Goal: Complete application form

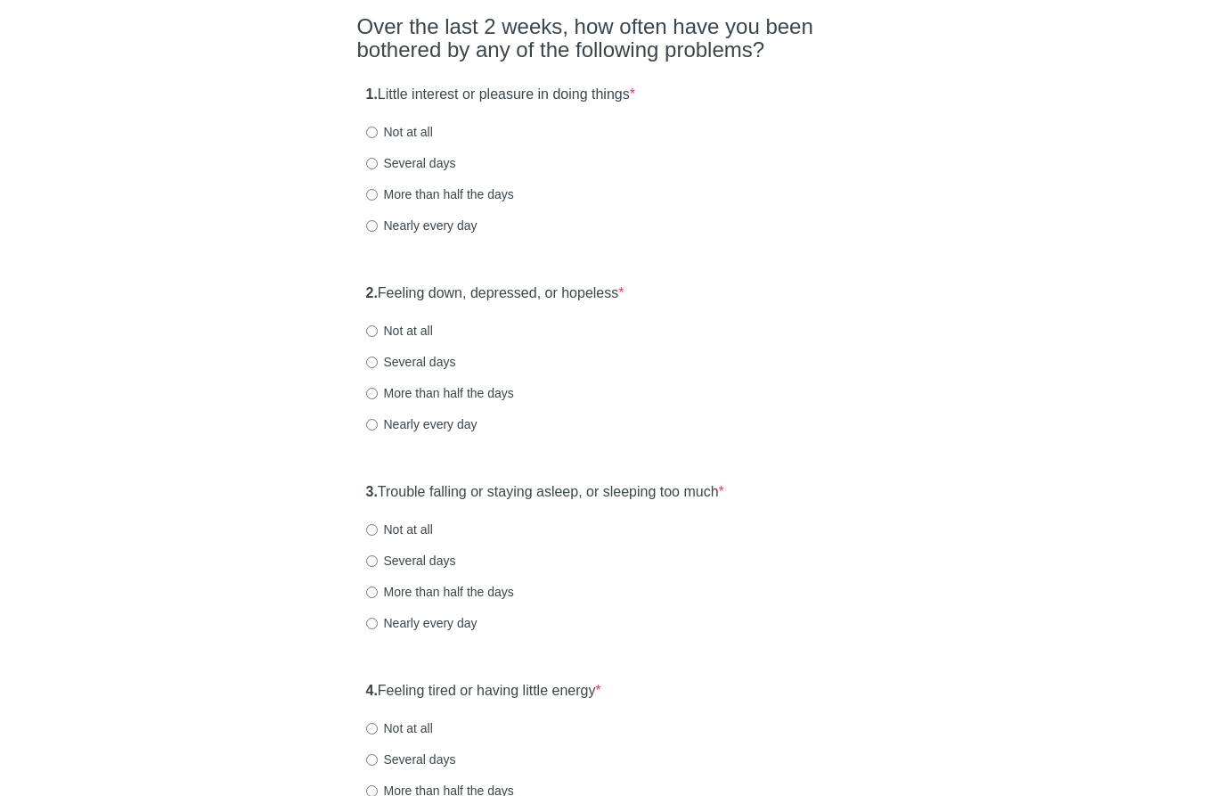
scroll to position [178, 0]
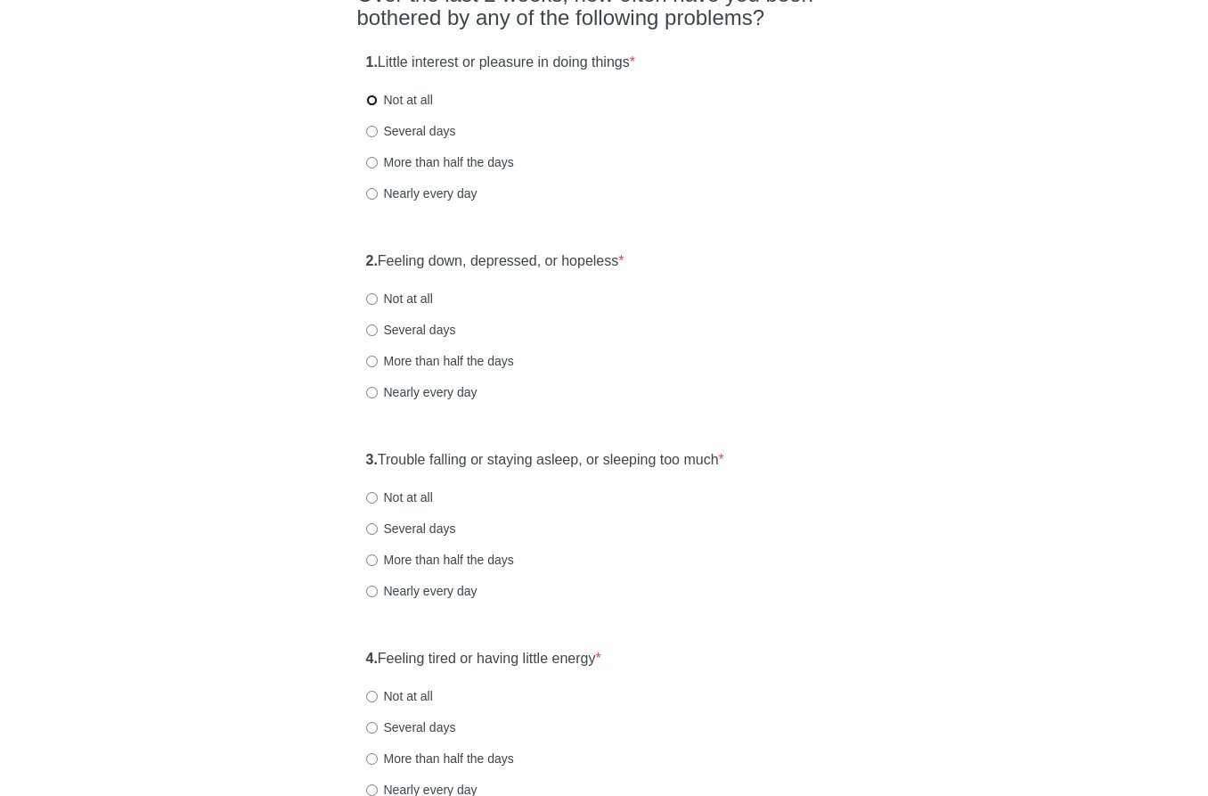
click at [372, 97] on input "Not at all" at bounding box center [372, 100] width 12 height 12
radio input "true"
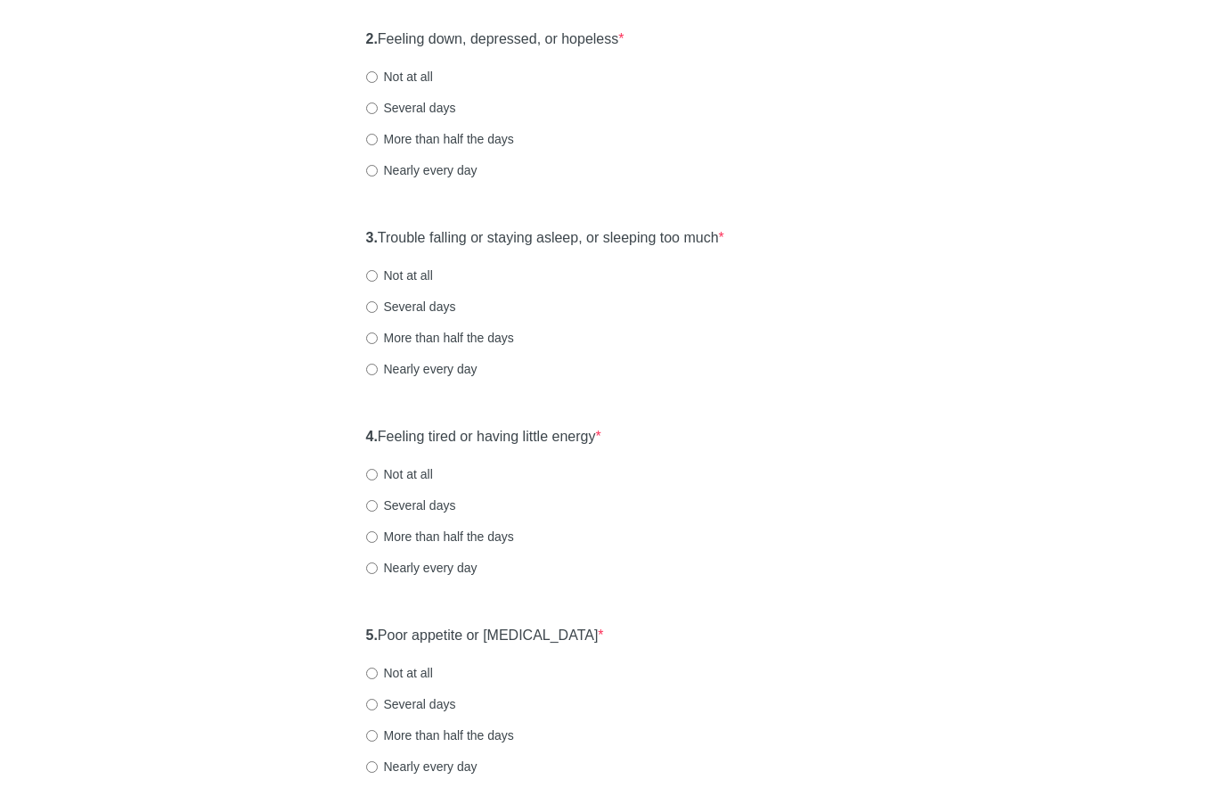
scroll to position [356, 0]
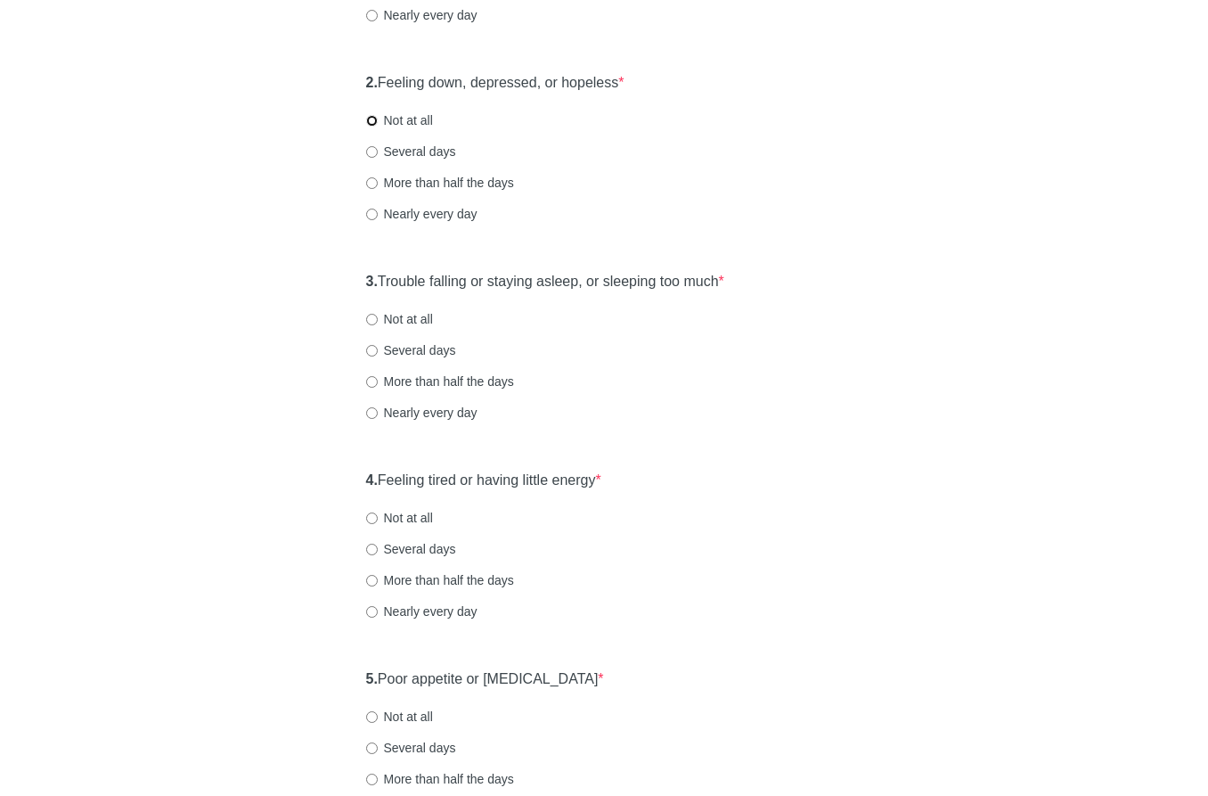
click at [373, 119] on input "Not at all" at bounding box center [372, 121] width 12 height 12
radio input "true"
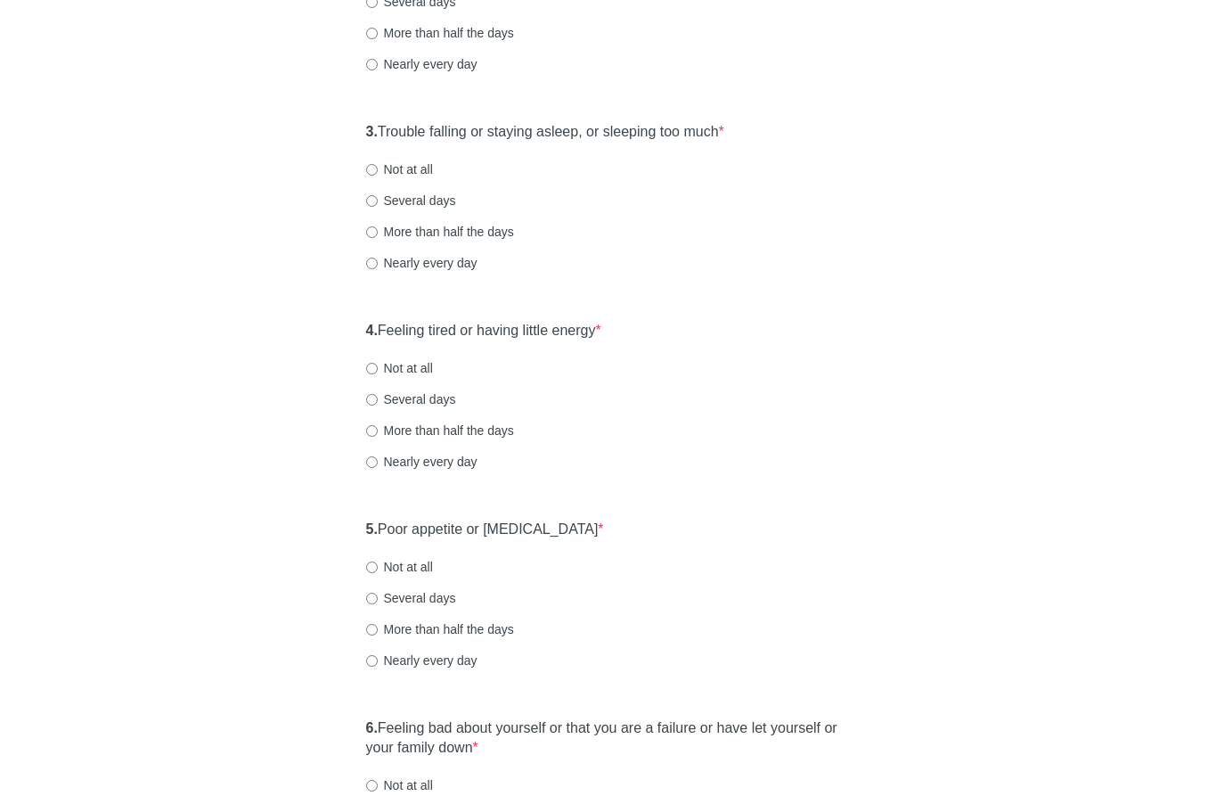
scroll to position [535, 0]
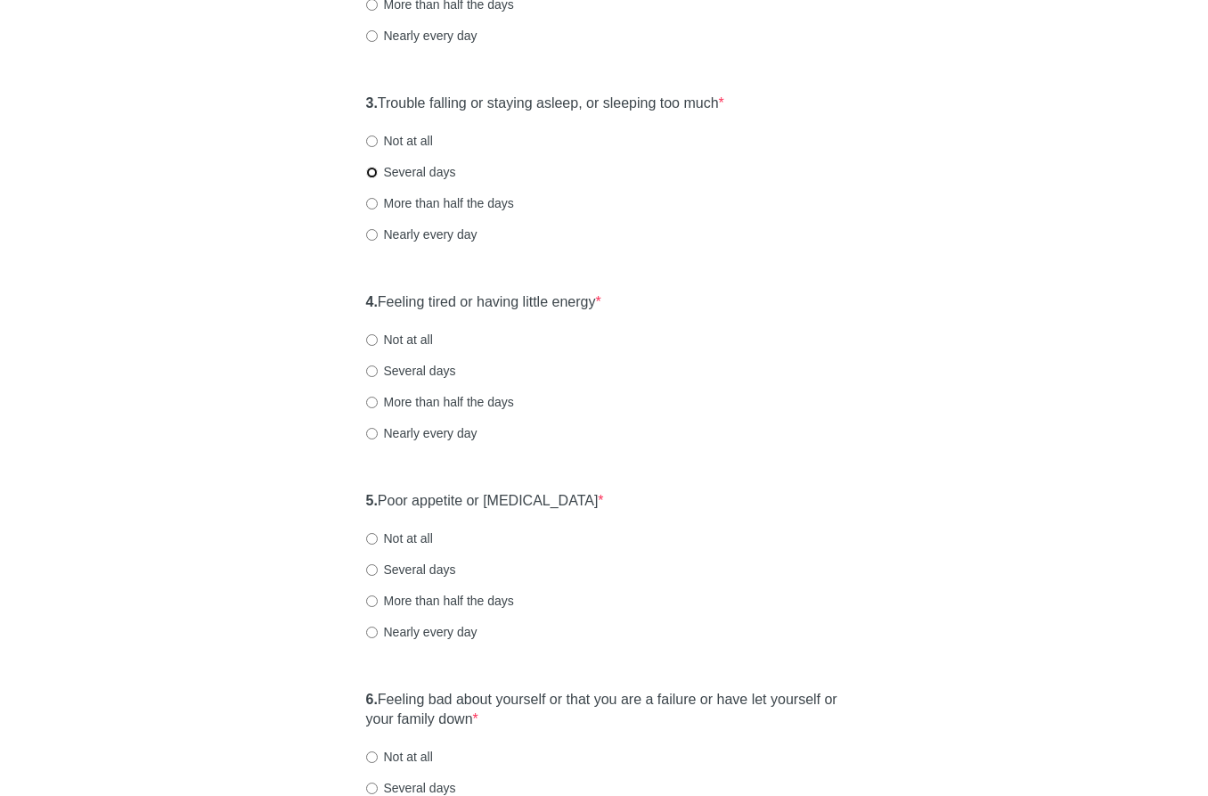
click at [369, 171] on input "Several days" at bounding box center [372, 173] width 12 height 12
radio input "true"
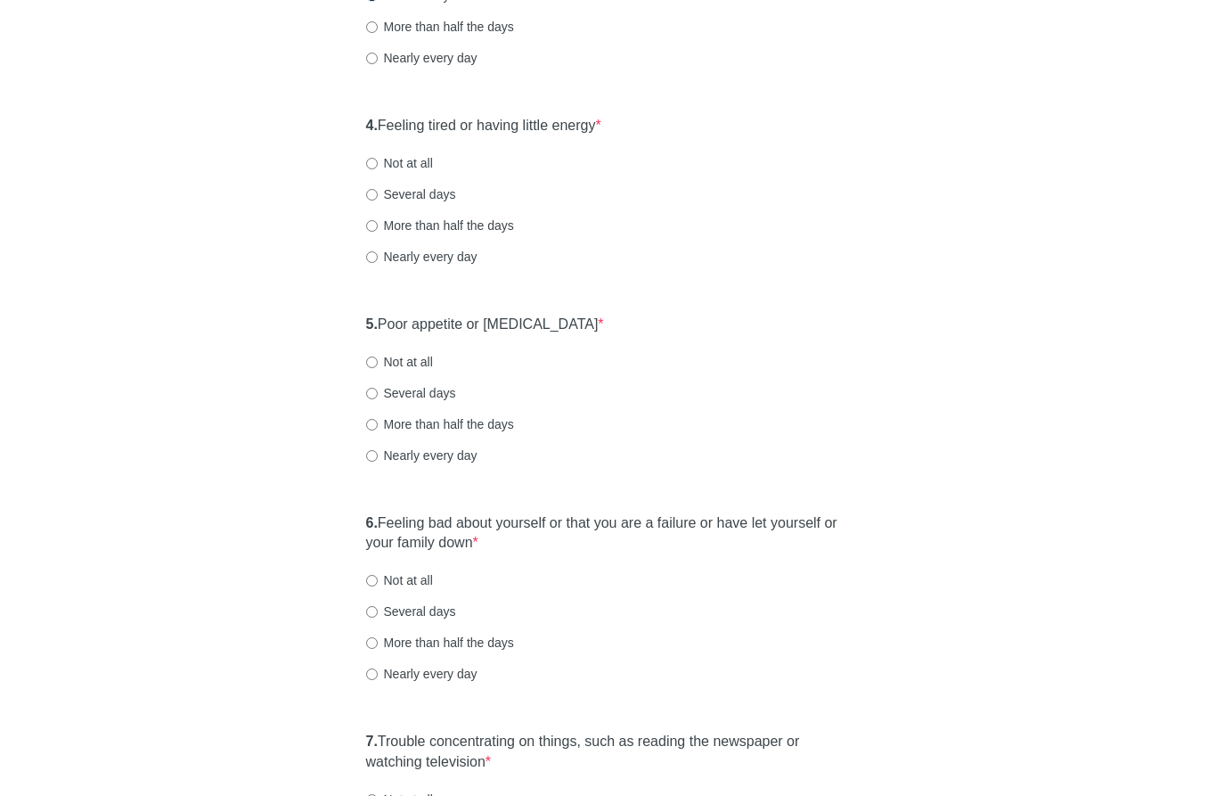
scroll to position [713, 0]
click at [369, 160] on input "Not at all" at bounding box center [372, 162] width 12 height 12
radio input "true"
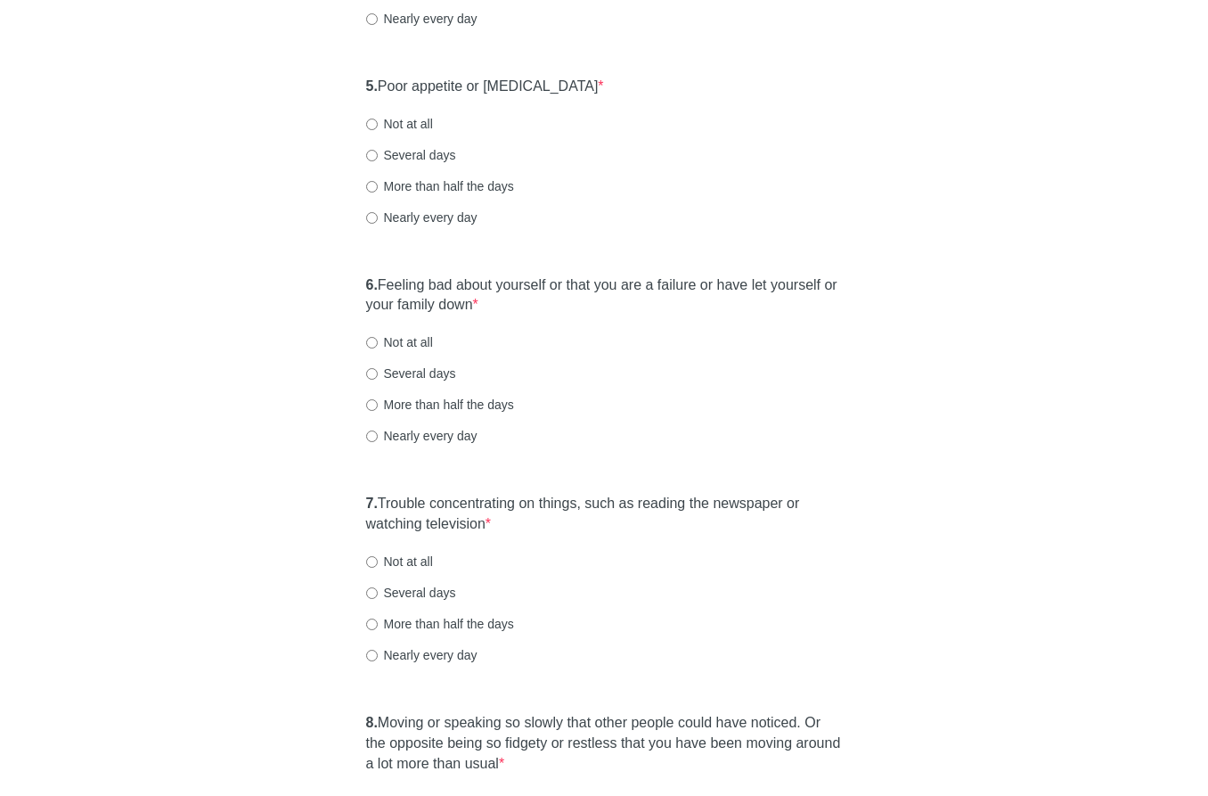
scroll to position [980, 0]
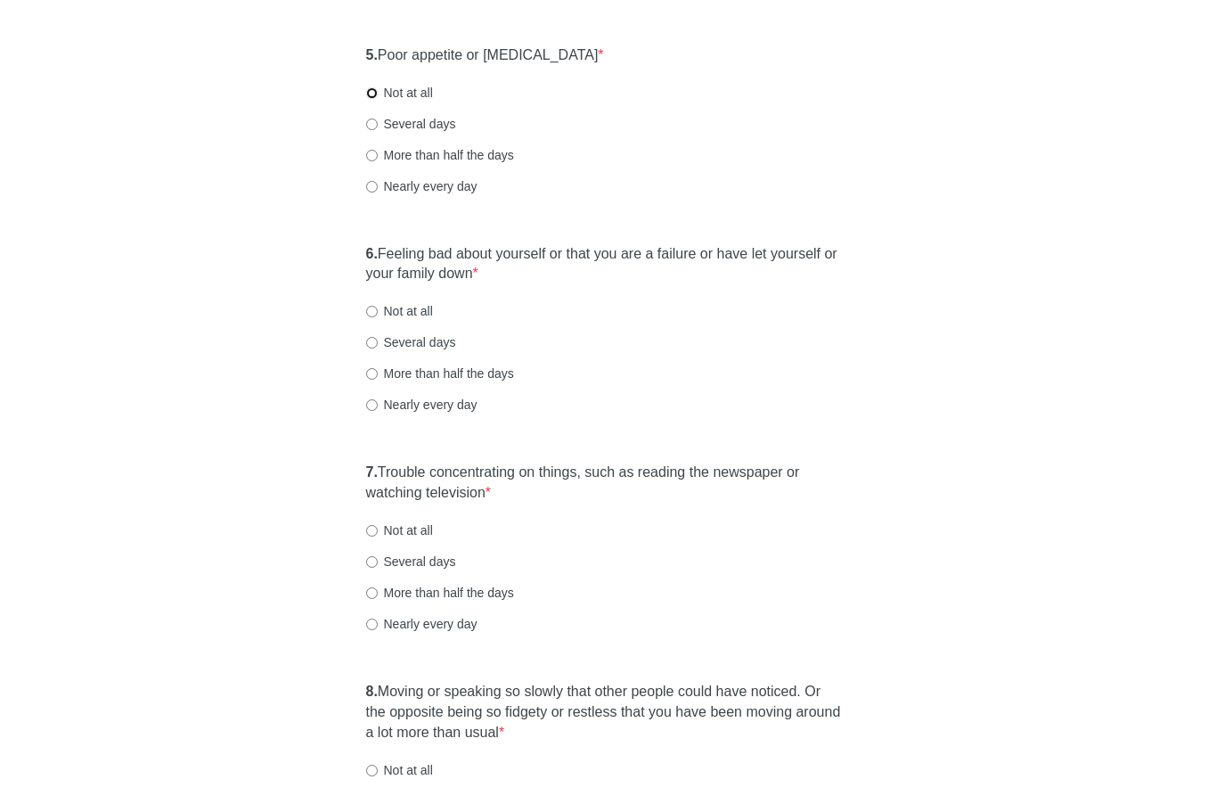
click at [370, 92] on input "Not at all" at bounding box center [372, 93] width 12 height 12
radio input "true"
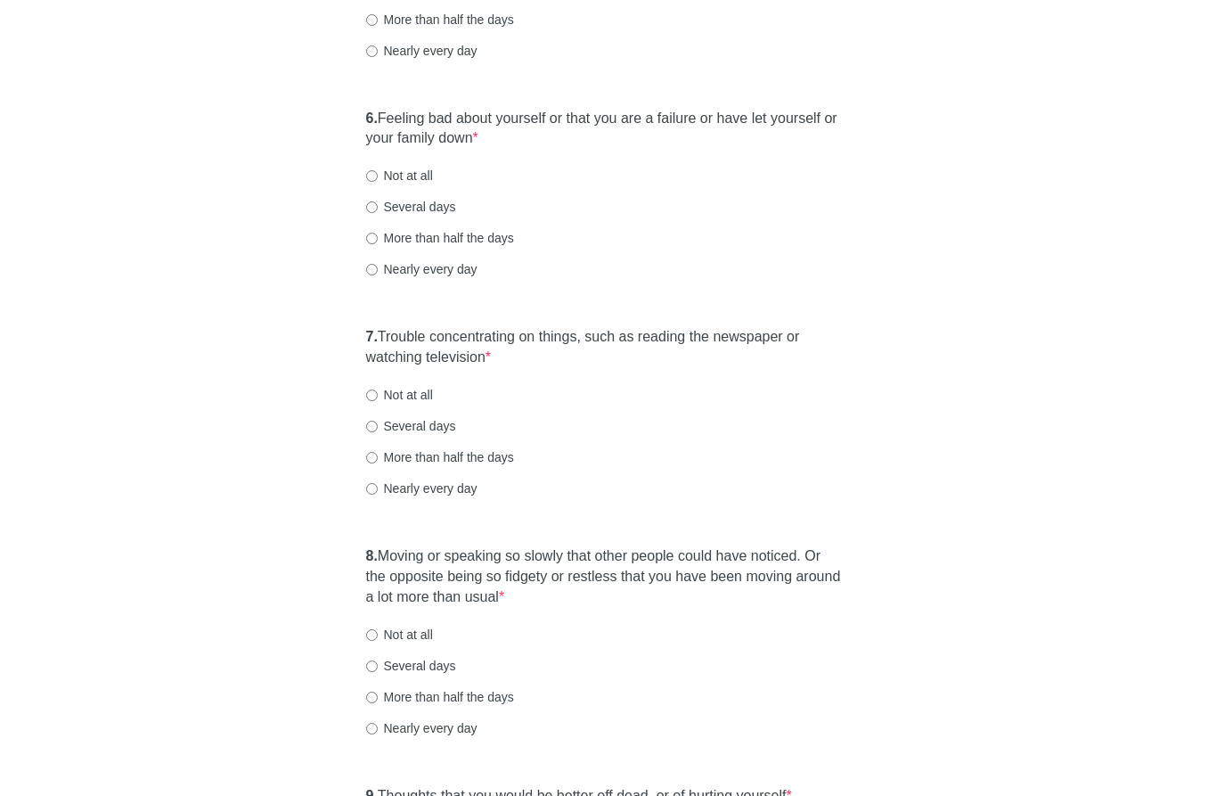
scroll to position [1158, 0]
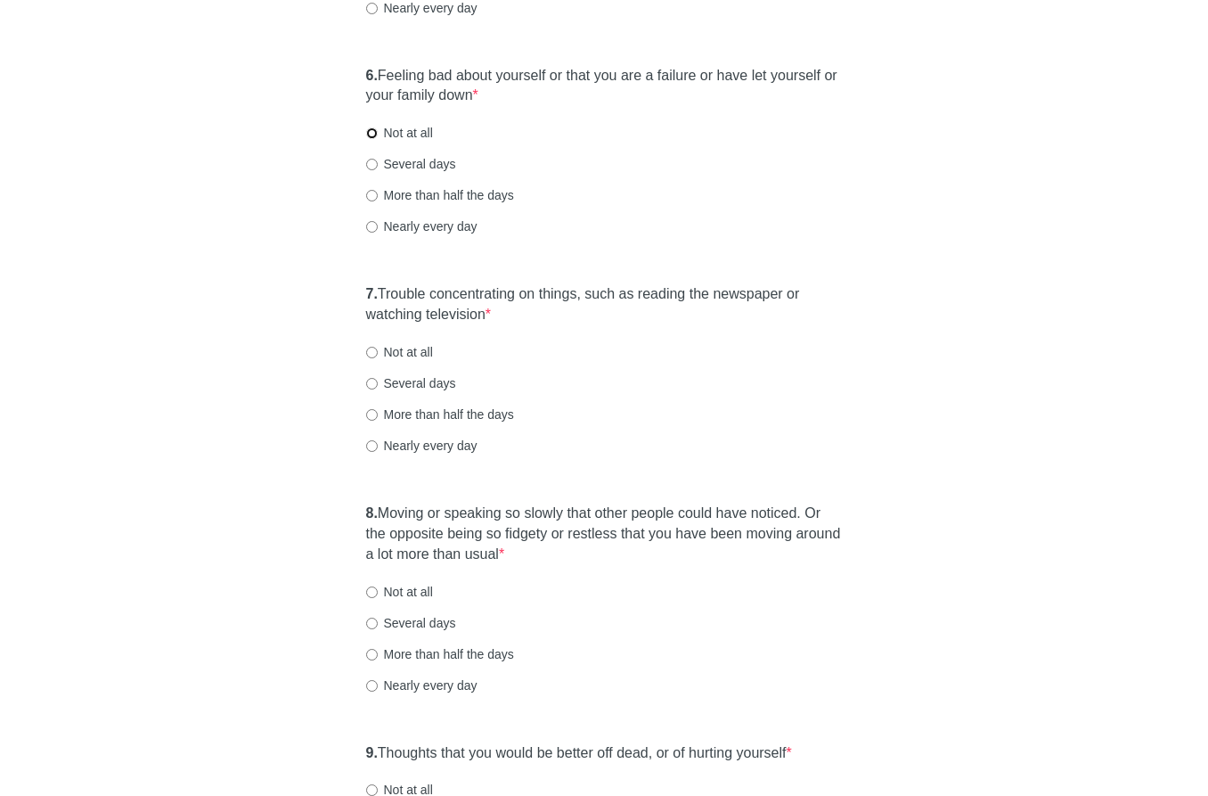
click at [374, 132] on input "Not at all" at bounding box center [372, 133] width 12 height 12
radio input "true"
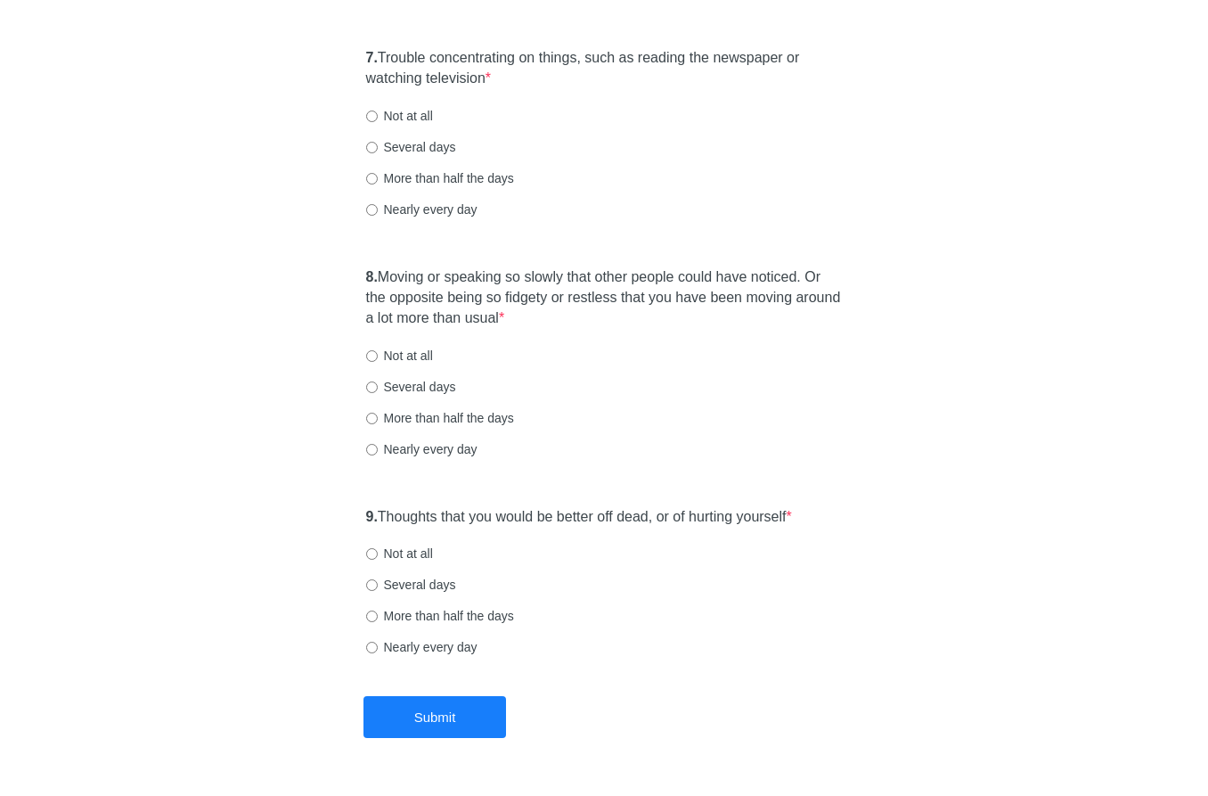
scroll to position [1426, 0]
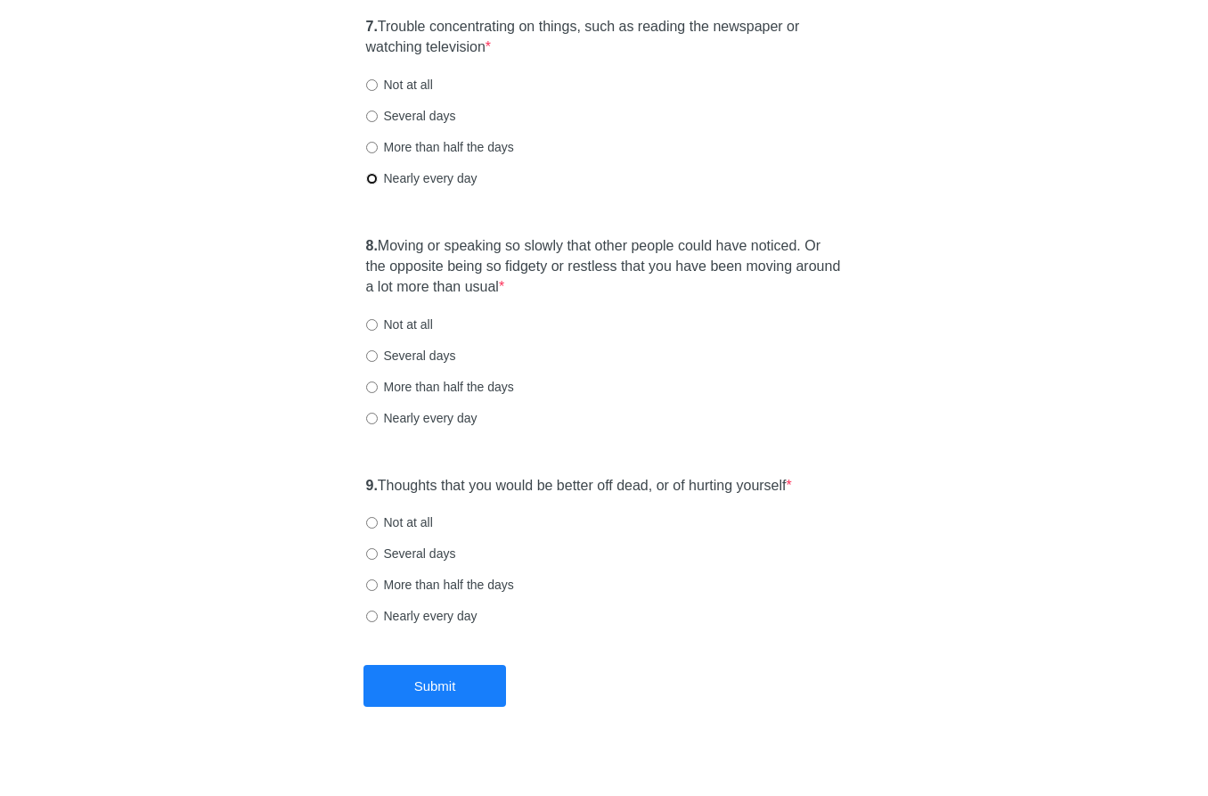
click at [371, 177] on input "Nearly every day" at bounding box center [372, 179] width 12 height 12
radio input "true"
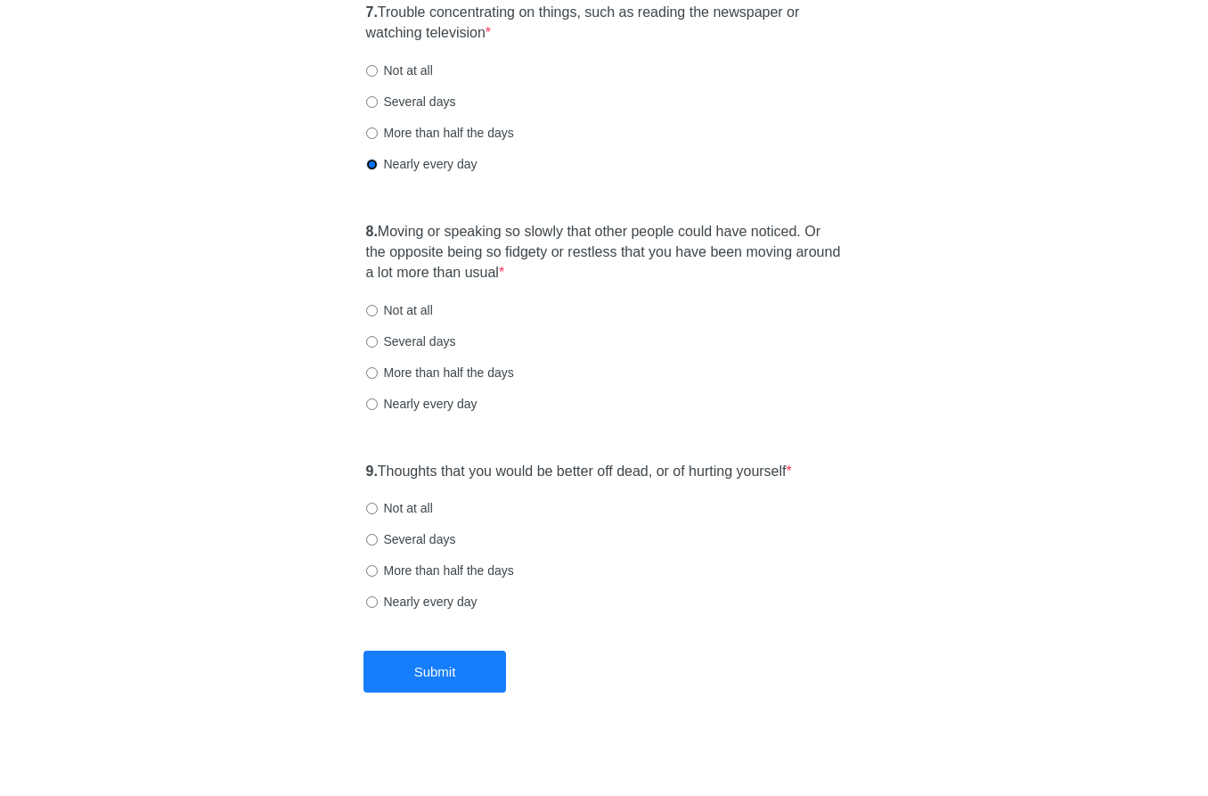
scroll to position [1444, 0]
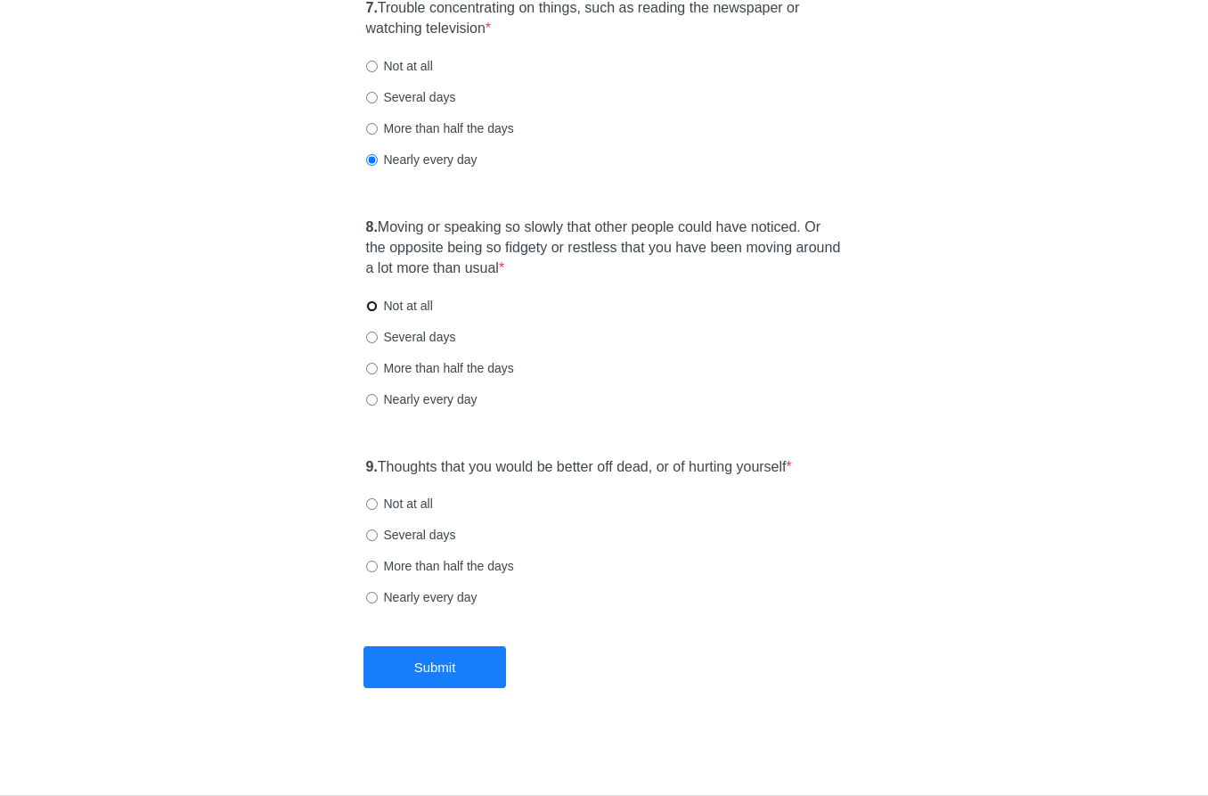
click at [373, 303] on input "Not at all" at bounding box center [372, 306] width 12 height 12
radio input "true"
click at [371, 503] on input "Not at all" at bounding box center [372, 504] width 12 height 12
radio input "true"
click at [427, 666] on button "Submit" at bounding box center [435, 667] width 143 height 42
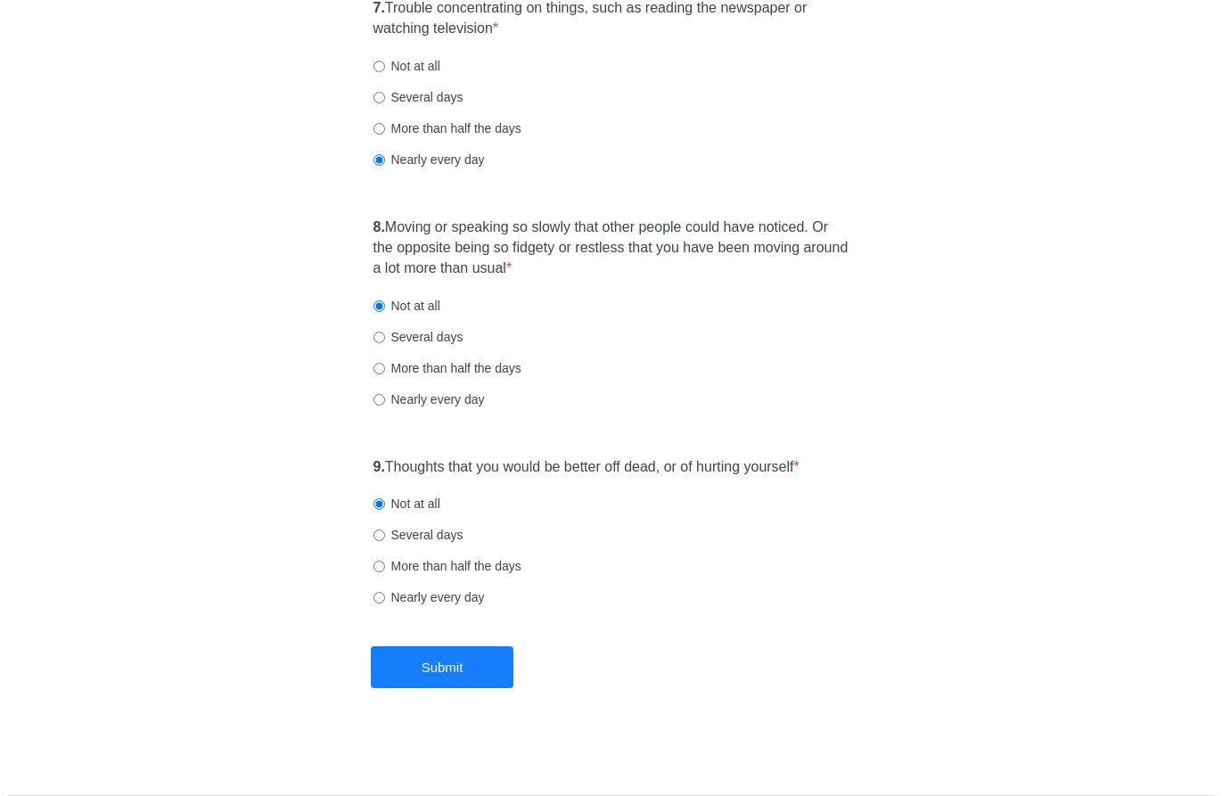
scroll to position [0, 0]
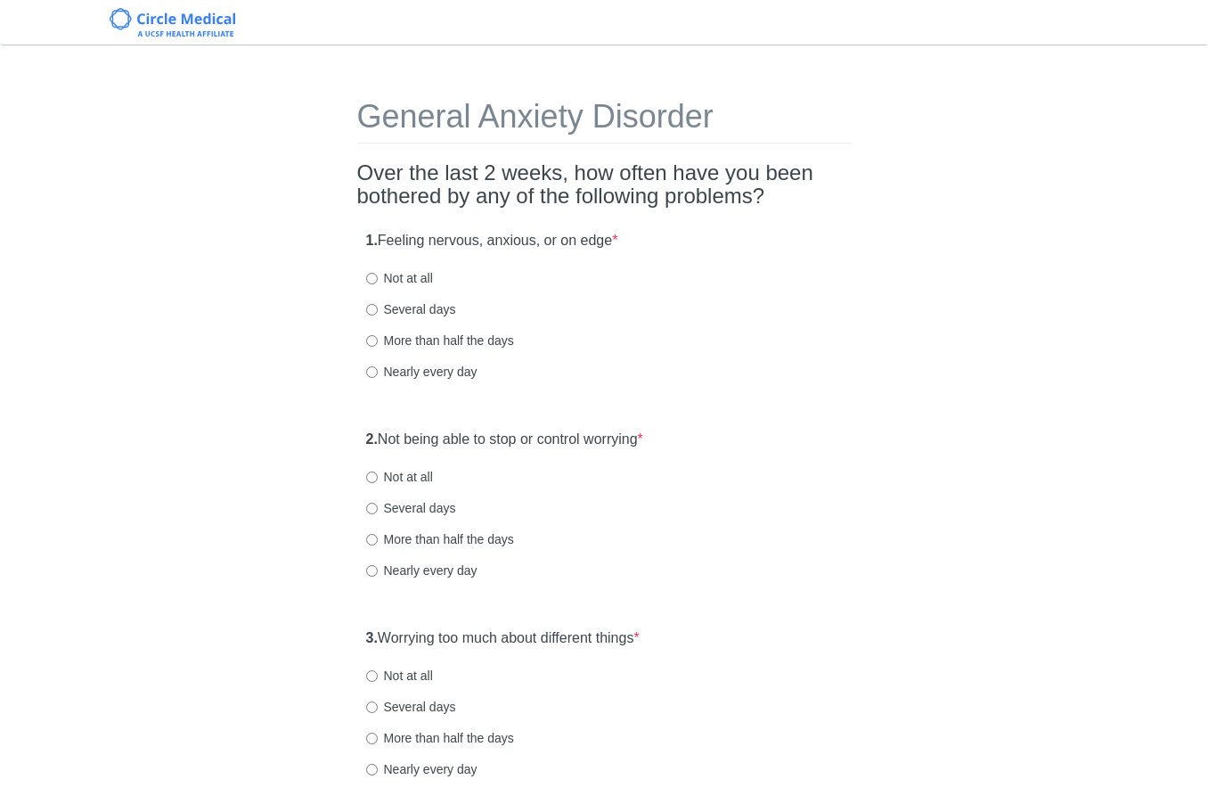
scroll to position [178, 0]
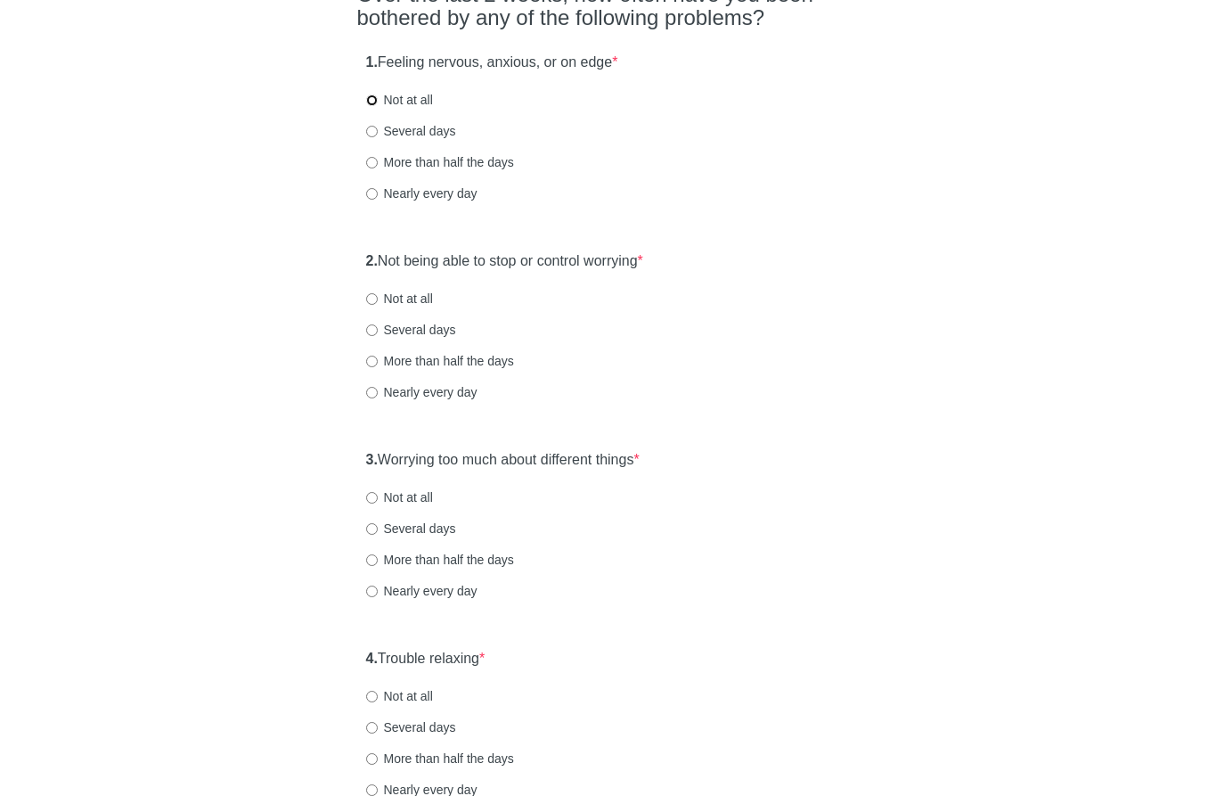
click at [370, 99] on input "Not at all" at bounding box center [372, 100] width 12 height 12
radio input "true"
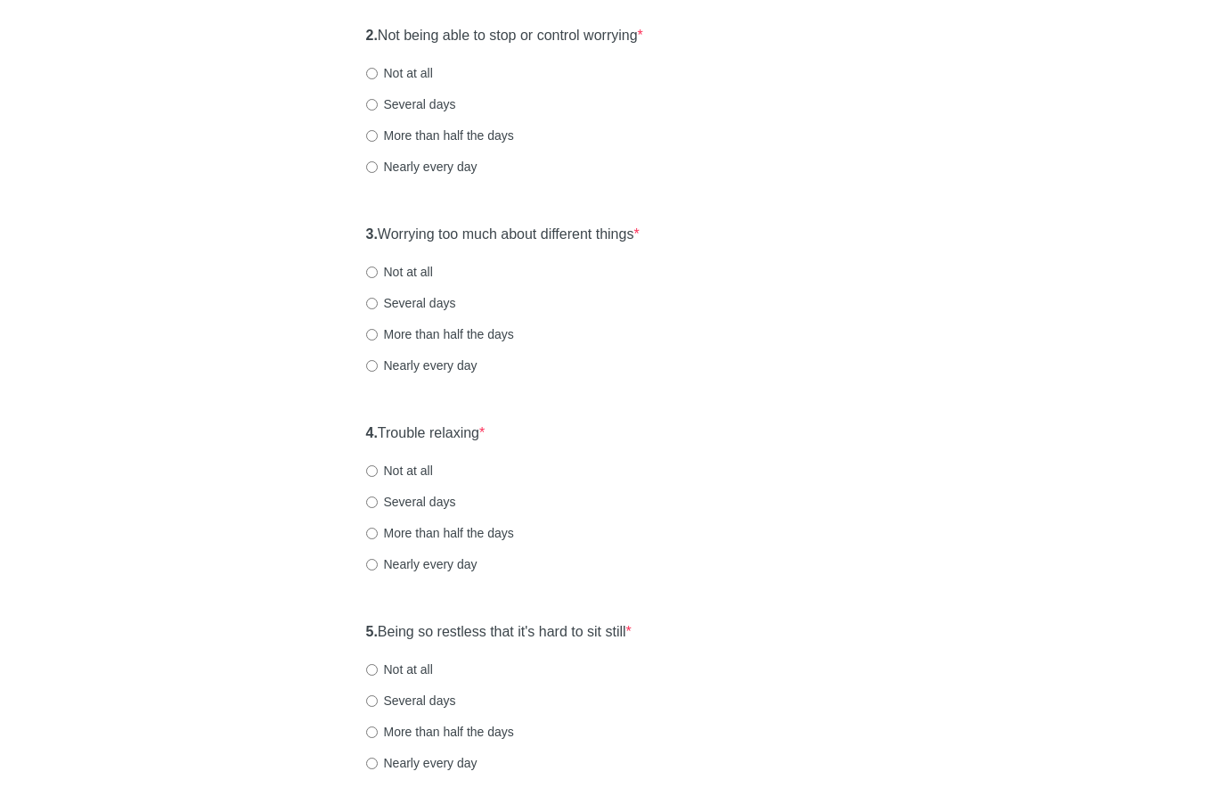
scroll to position [446, 0]
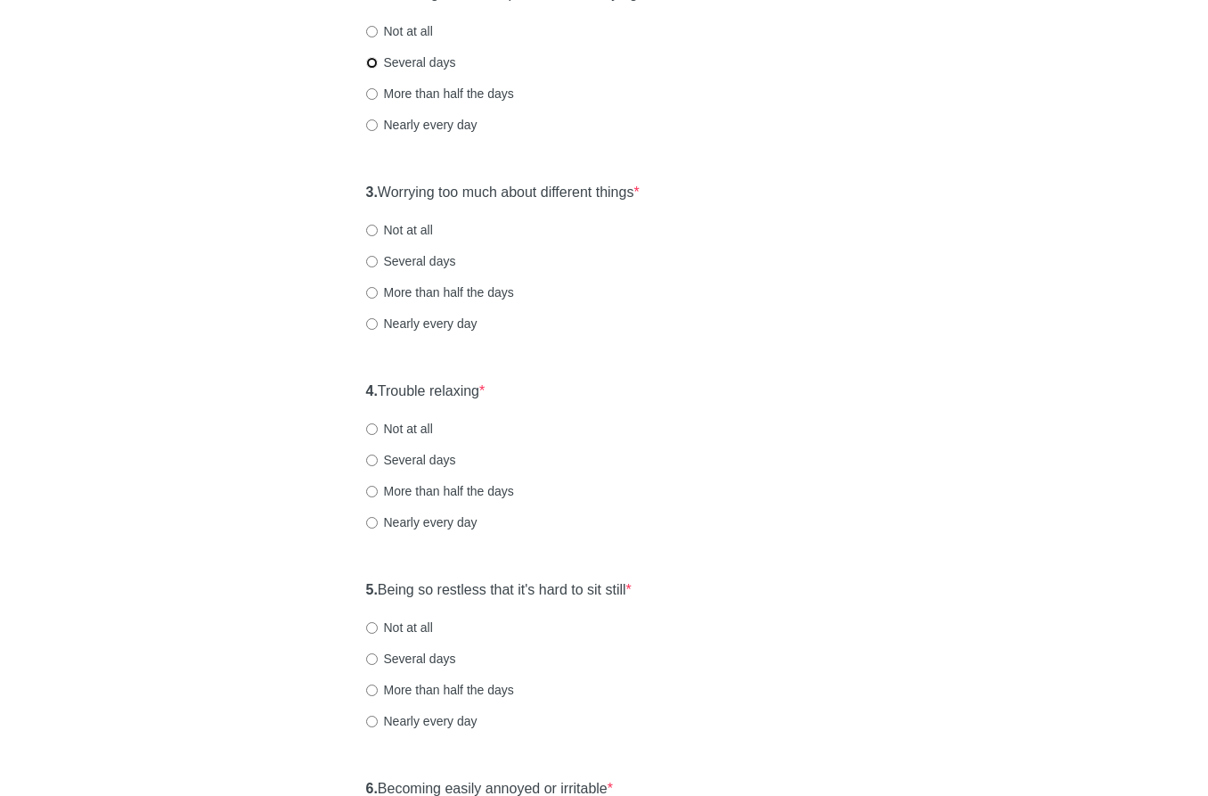
click at [372, 61] on input "Several days" at bounding box center [372, 63] width 12 height 12
radio input "true"
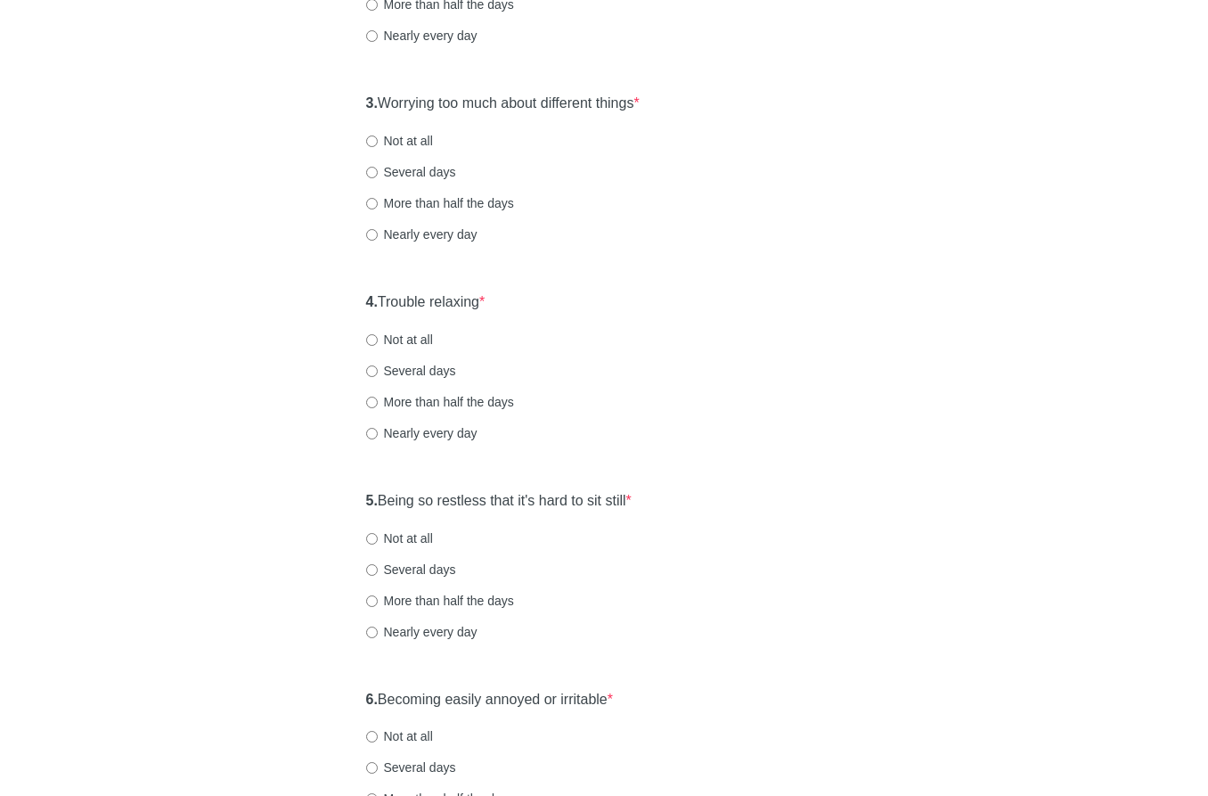
scroll to position [624, 0]
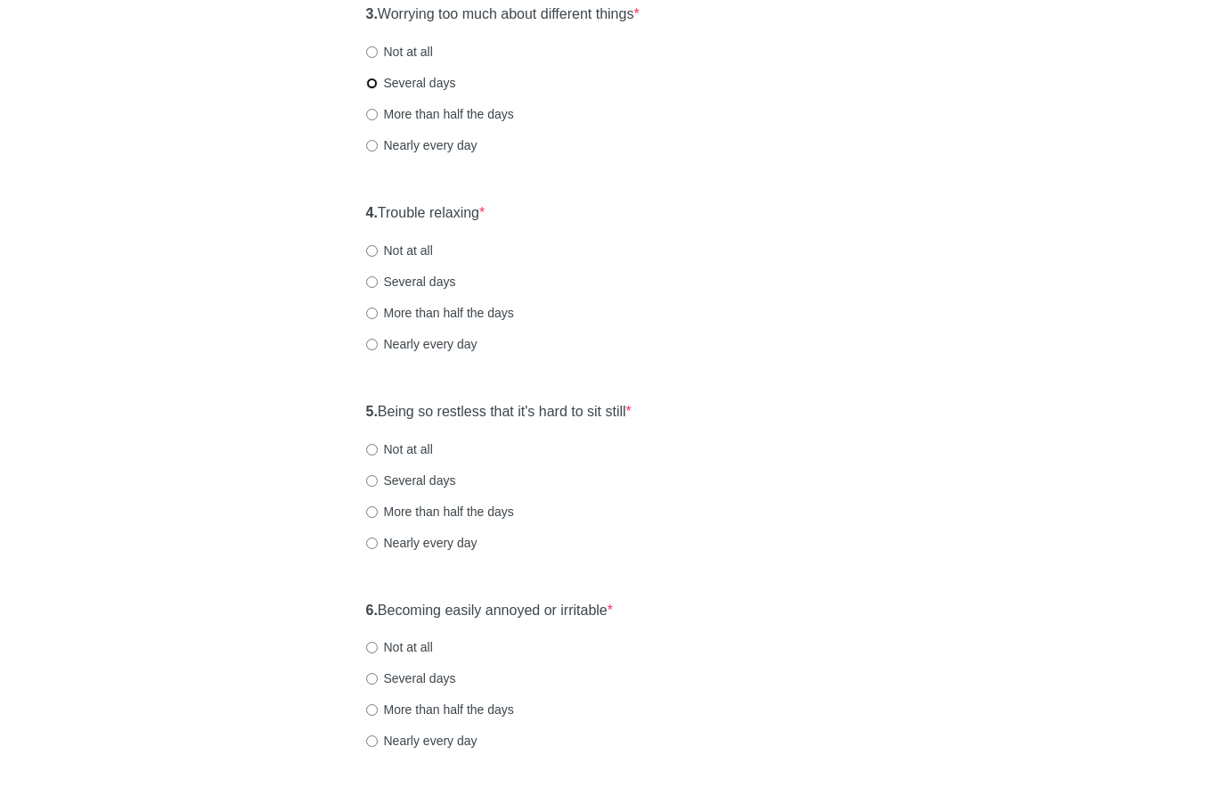
click at [370, 81] on input "Several days" at bounding box center [372, 84] width 12 height 12
radio input "true"
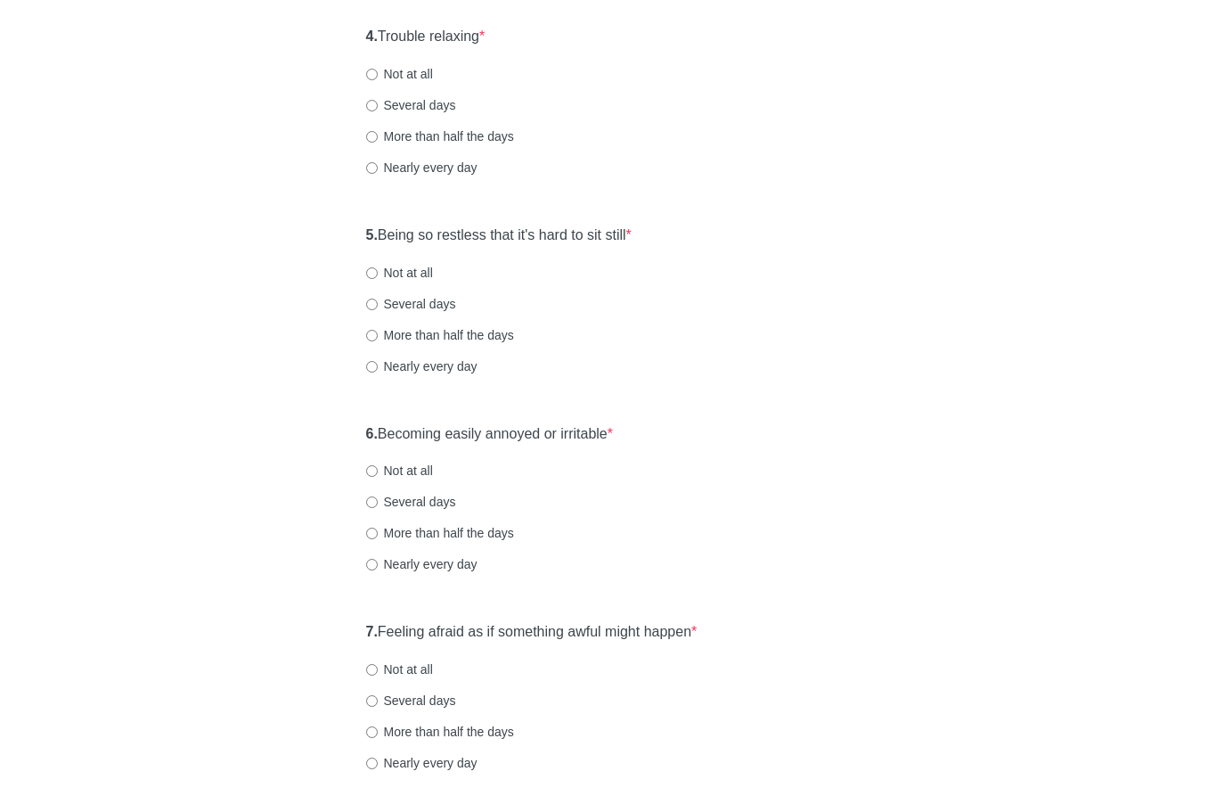
scroll to position [802, 0]
click at [373, 73] on input "Not at all" at bounding box center [372, 73] width 12 height 12
radio input "true"
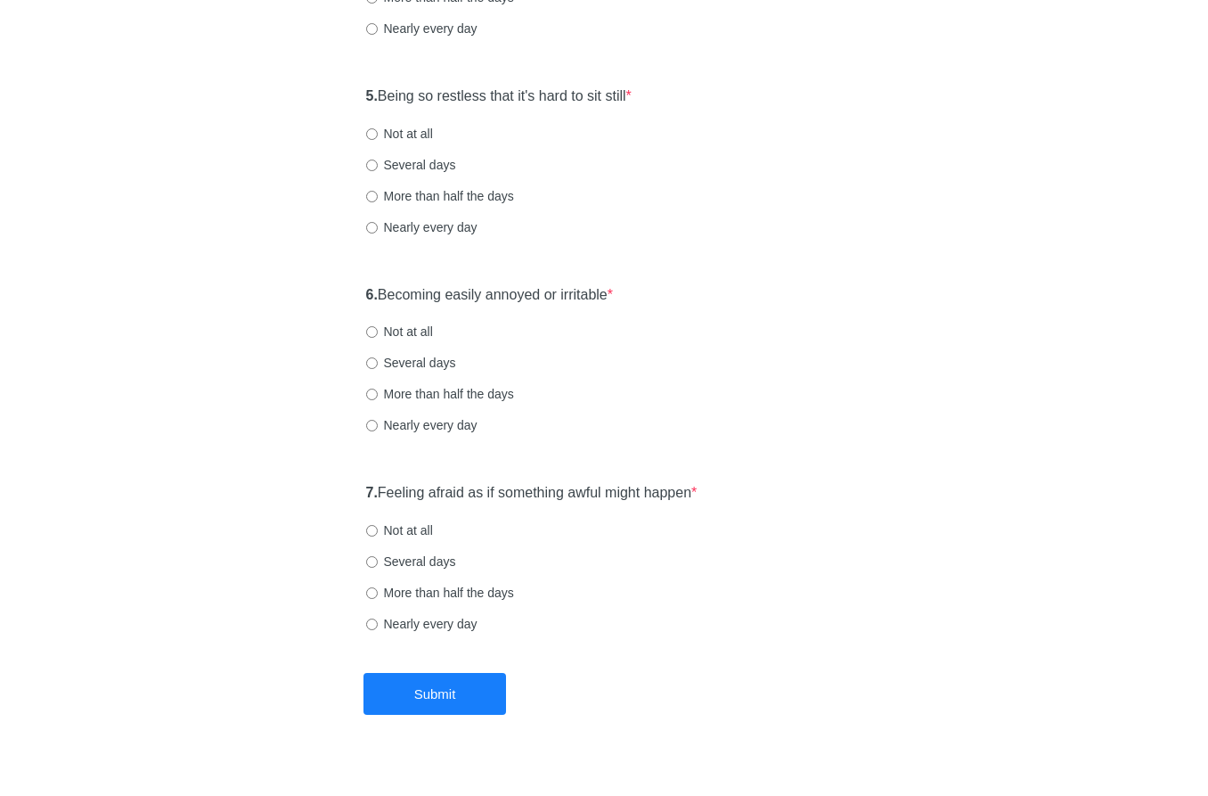
scroll to position [966, 0]
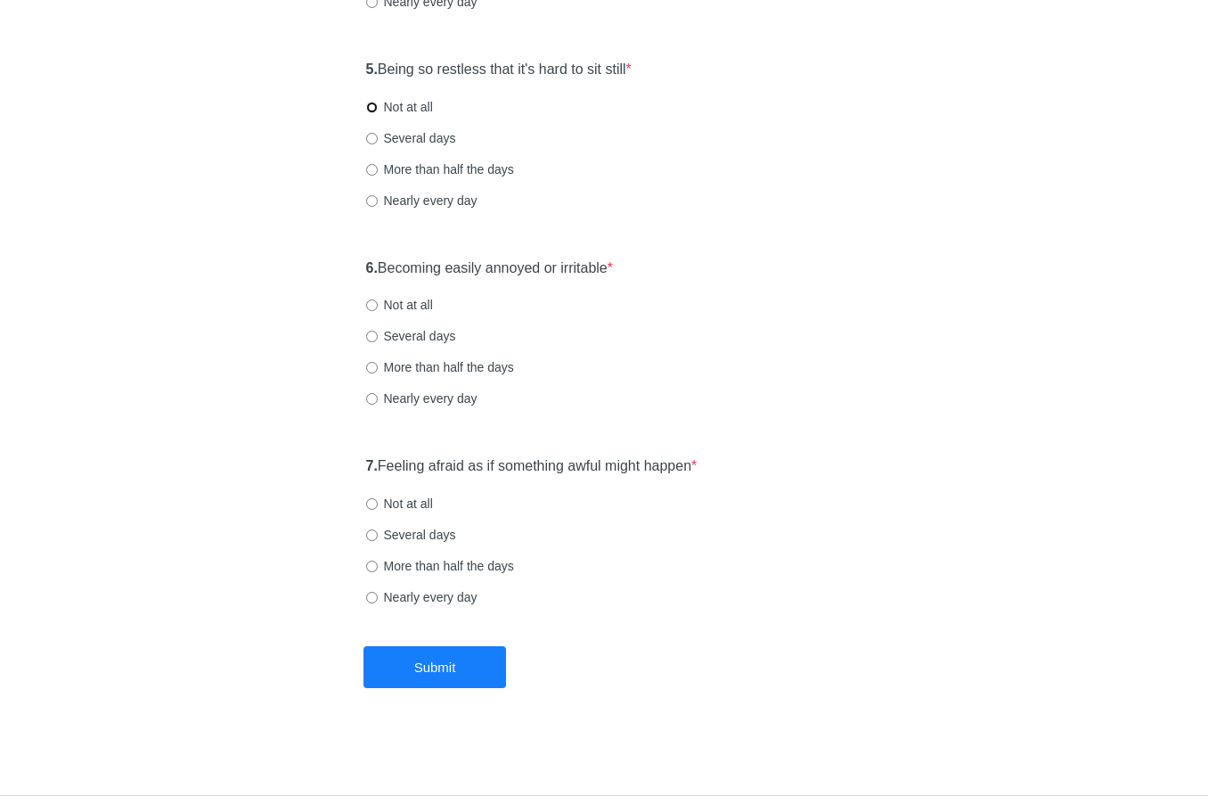
click at [372, 105] on input "Not at all" at bounding box center [372, 108] width 12 height 12
radio input "true"
click at [374, 304] on input "Not at all" at bounding box center [372, 305] width 12 height 12
radio input "true"
click at [370, 503] on input "Not at all" at bounding box center [372, 504] width 12 height 12
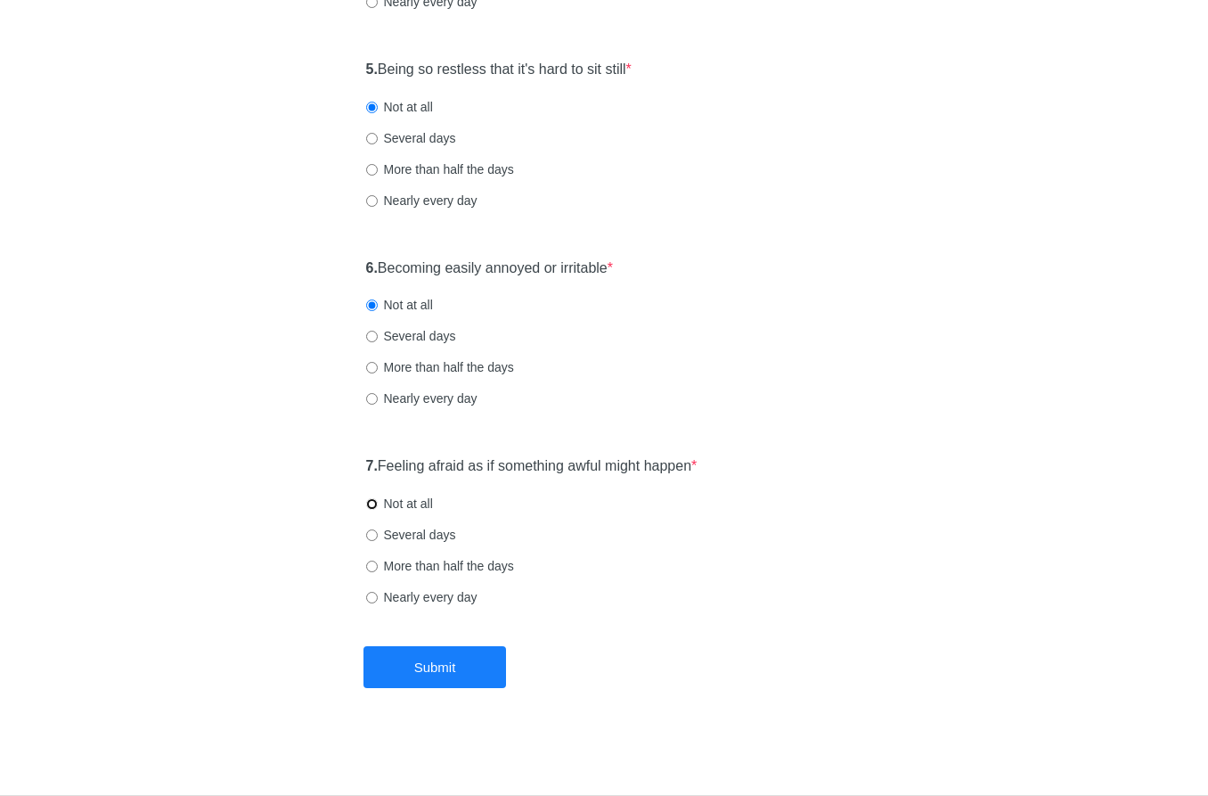
radio input "true"
click at [434, 660] on button "Submit" at bounding box center [435, 667] width 143 height 42
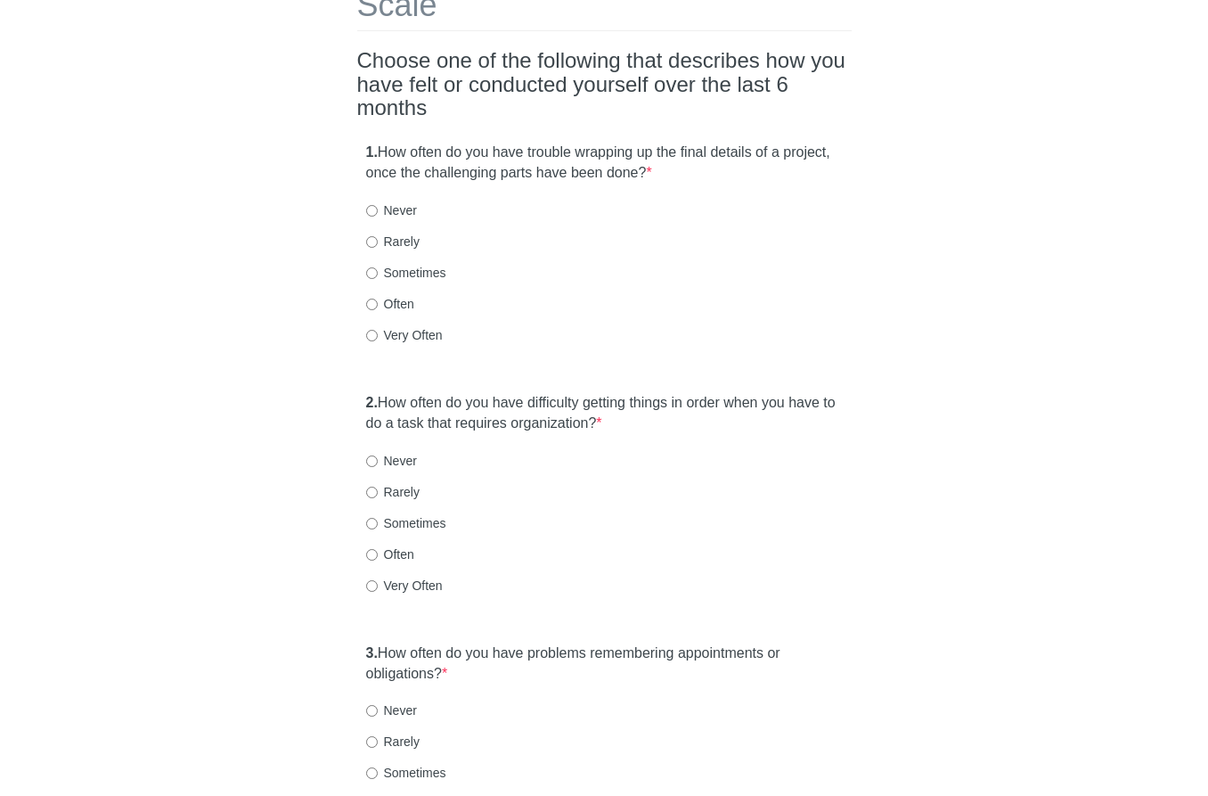
scroll to position [178, 0]
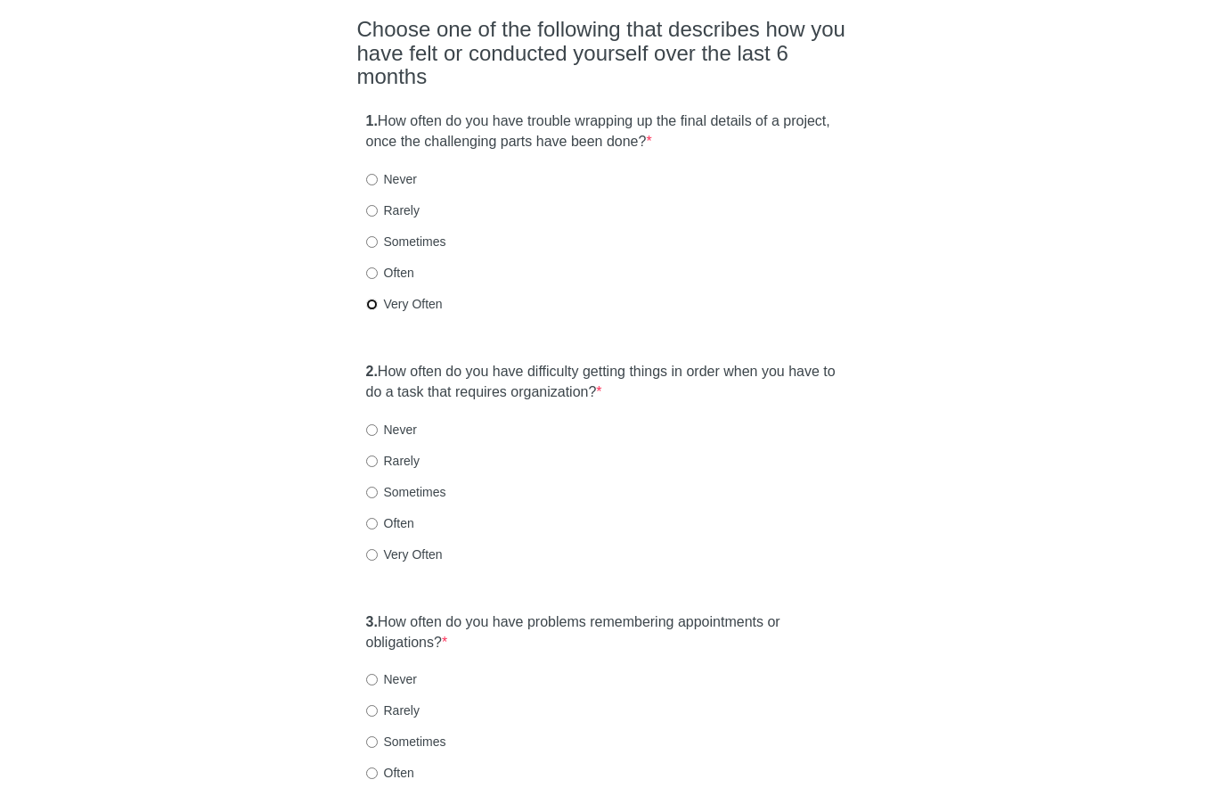
click at [372, 299] on input "Very Often" at bounding box center [372, 305] width 12 height 12
radio input "true"
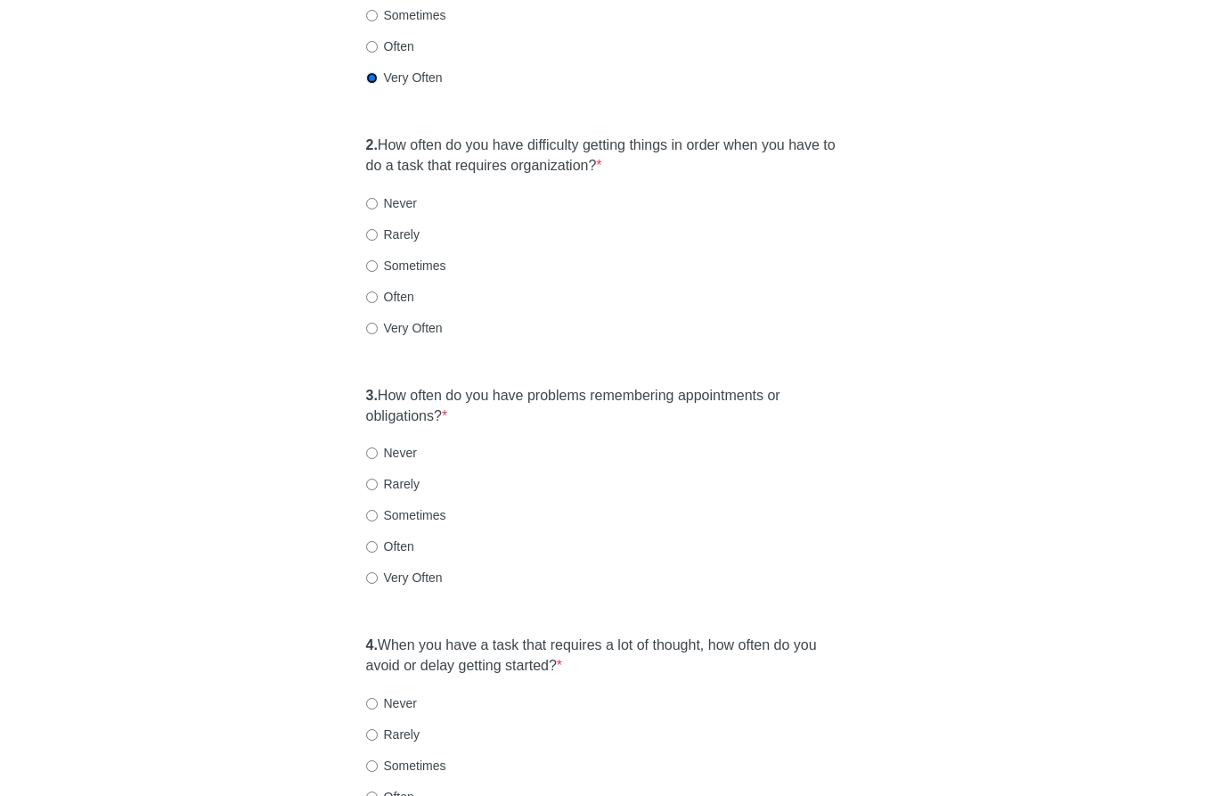
scroll to position [446, 0]
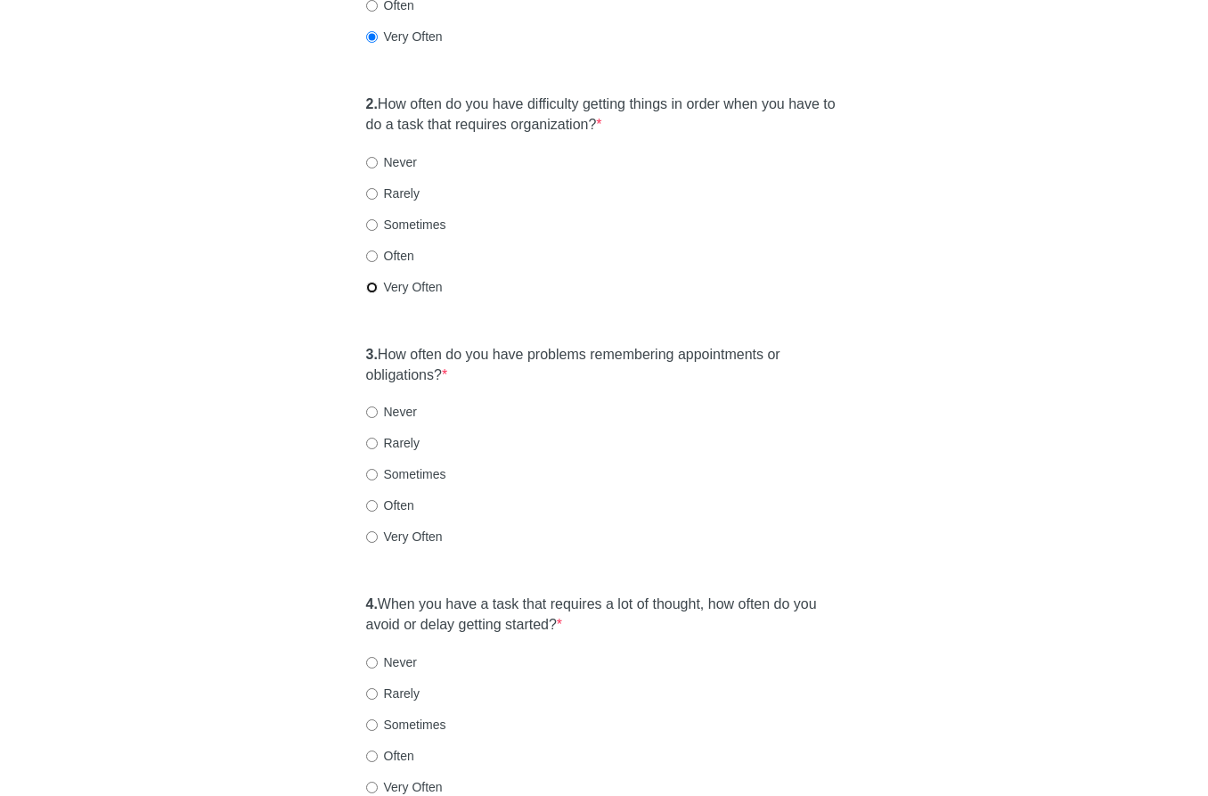
click at [369, 282] on input "Very Often" at bounding box center [372, 288] width 12 height 12
radio input "true"
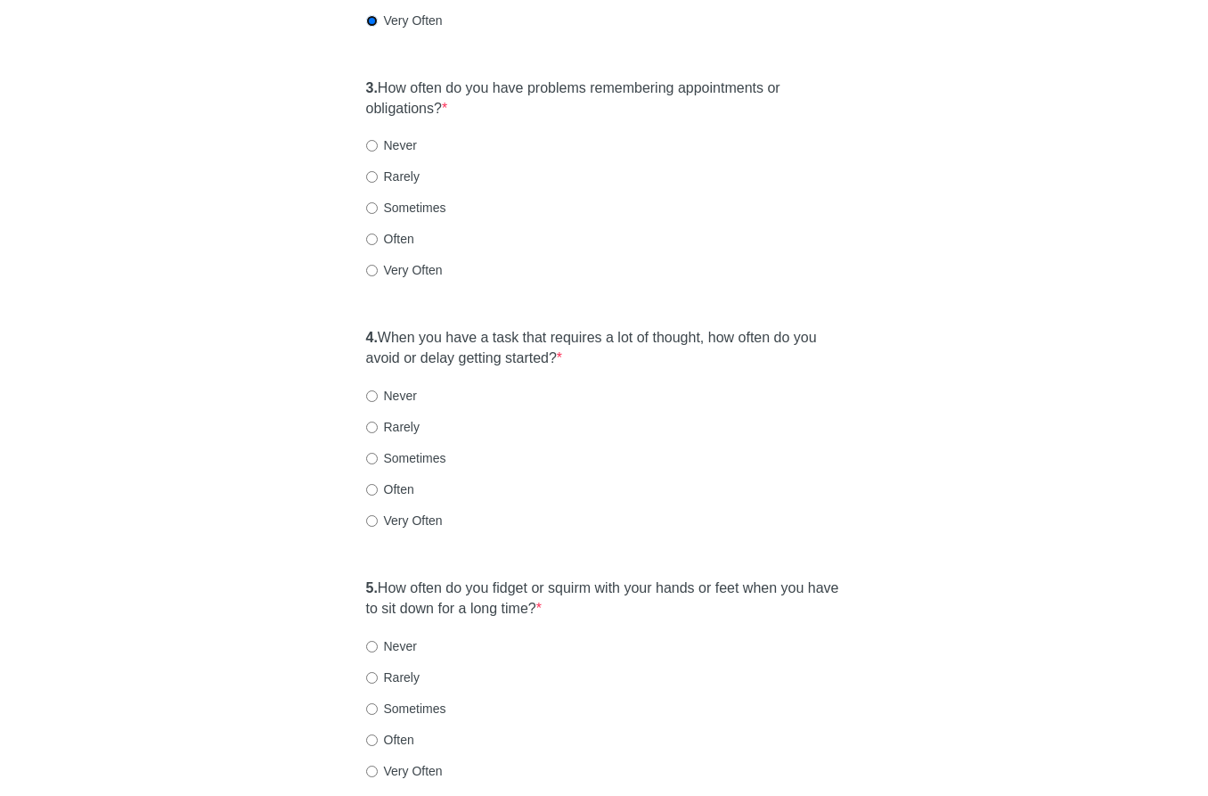
scroll to position [713, 0]
click at [370, 170] on input "Rarely" at bounding box center [372, 176] width 12 height 12
radio input "true"
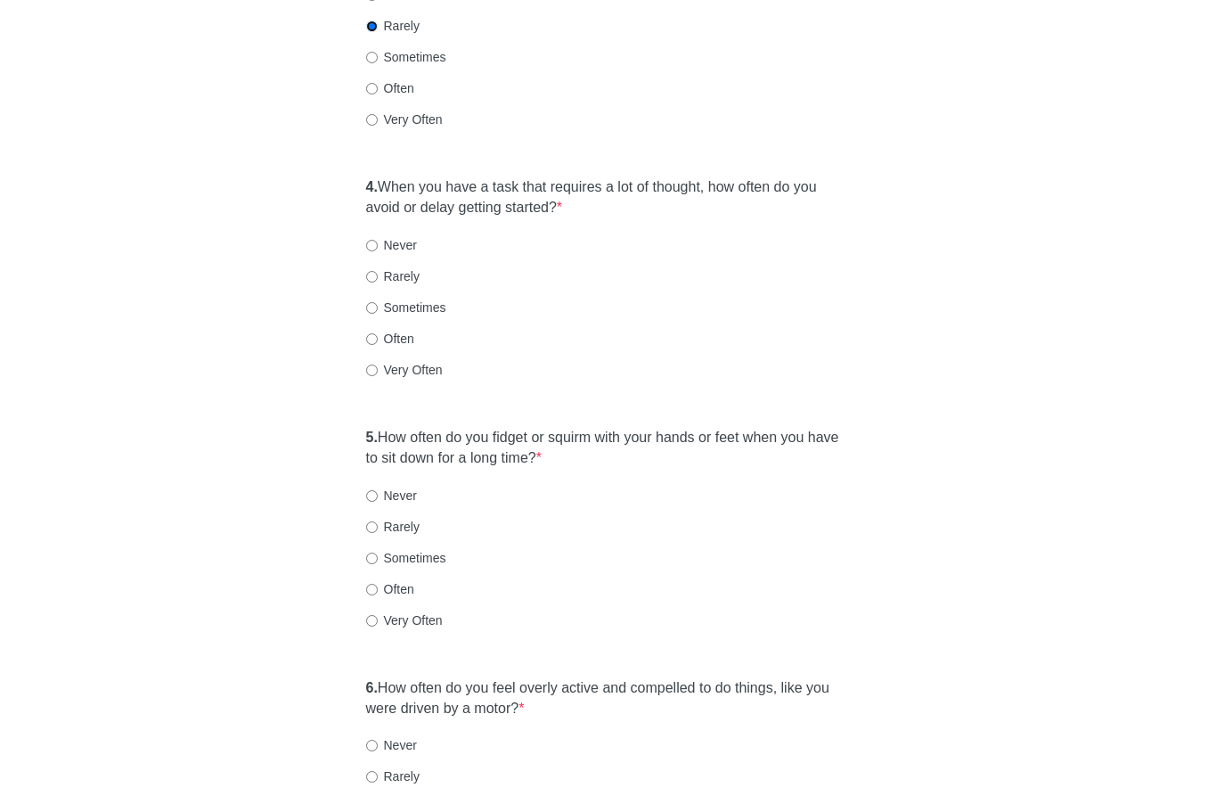
scroll to position [891, 0]
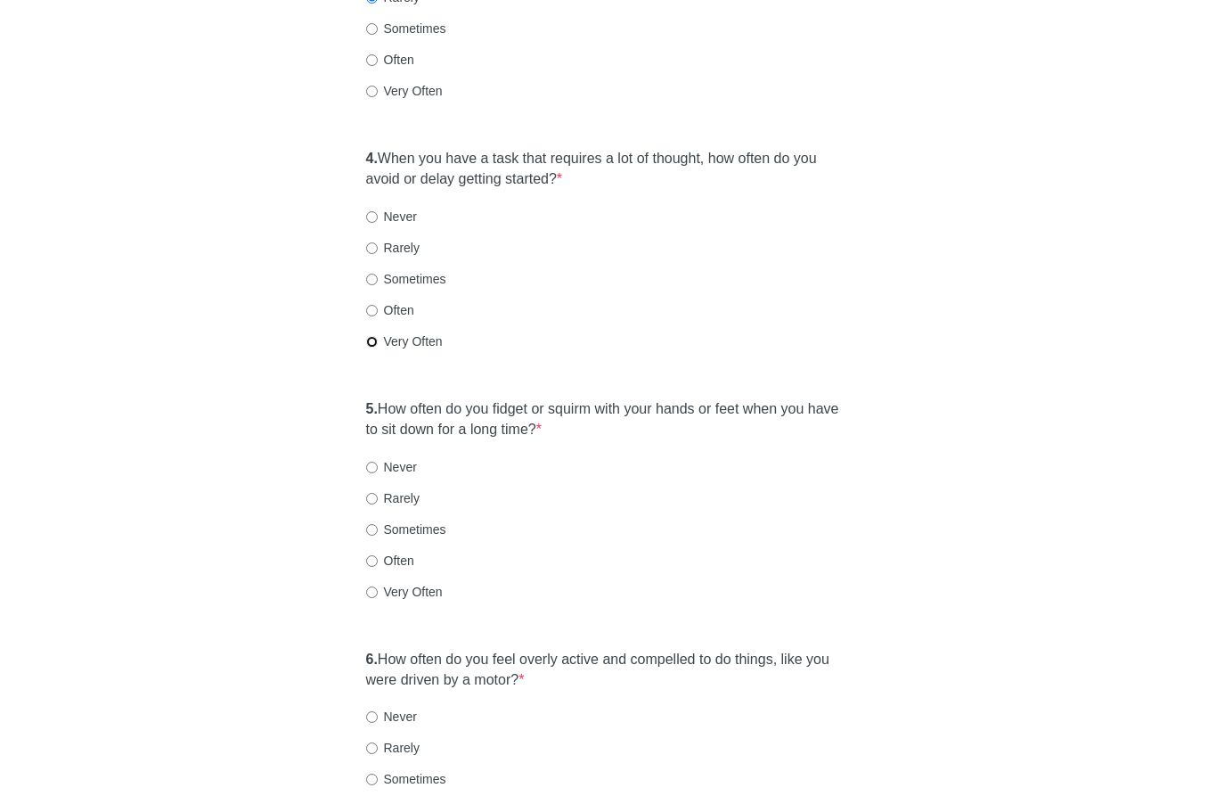
click at [370, 336] on input "Very Often" at bounding box center [372, 342] width 12 height 12
radio input "true"
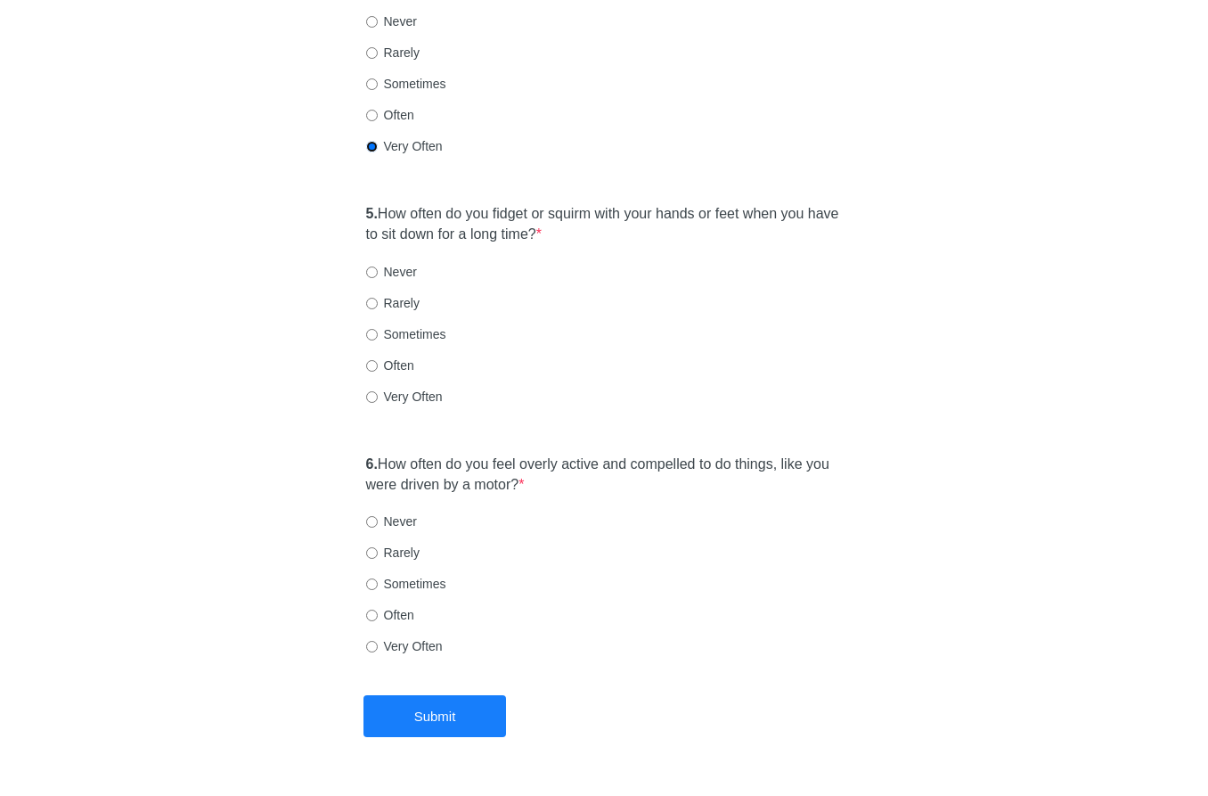
scroll to position [1101, 0]
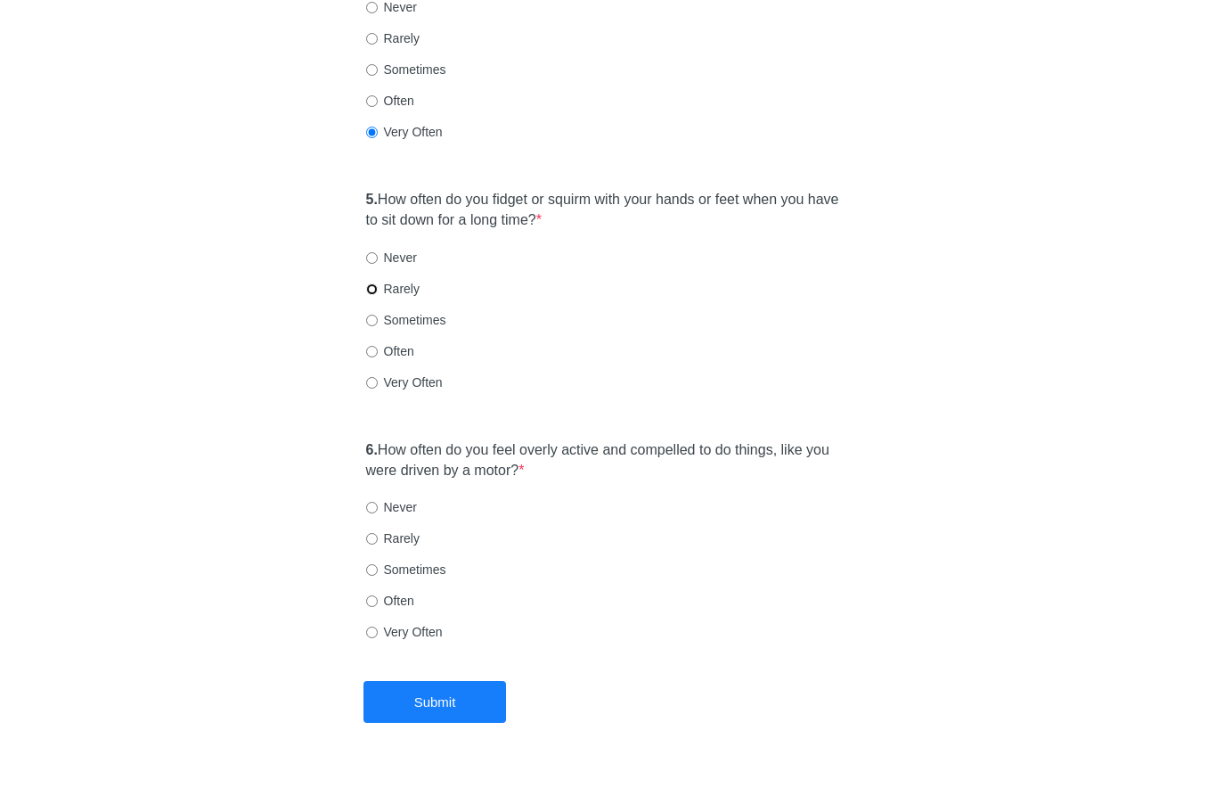
drag, startPoint x: 370, startPoint y: 249, endPoint x: 393, endPoint y: 338, distance: 92.1
click at [372, 283] on input "Rarely" at bounding box center [372, 289] width 12 height 12
radio input "true"
click at [371, 502] on input "Never" at bounding box center [372, 508] width 12 height 12
radio input "true"
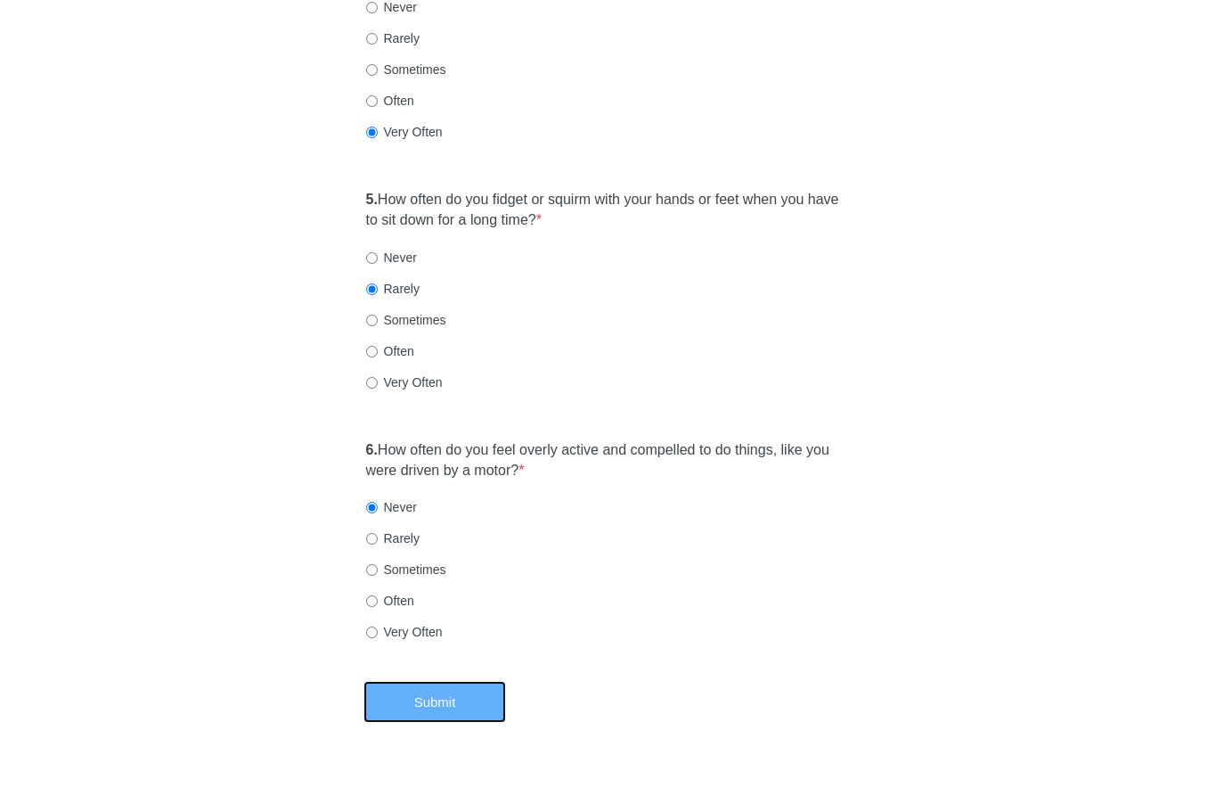
click at [444, 681] on button "Submit" at bounding box center [435, 702] width 143 height 42
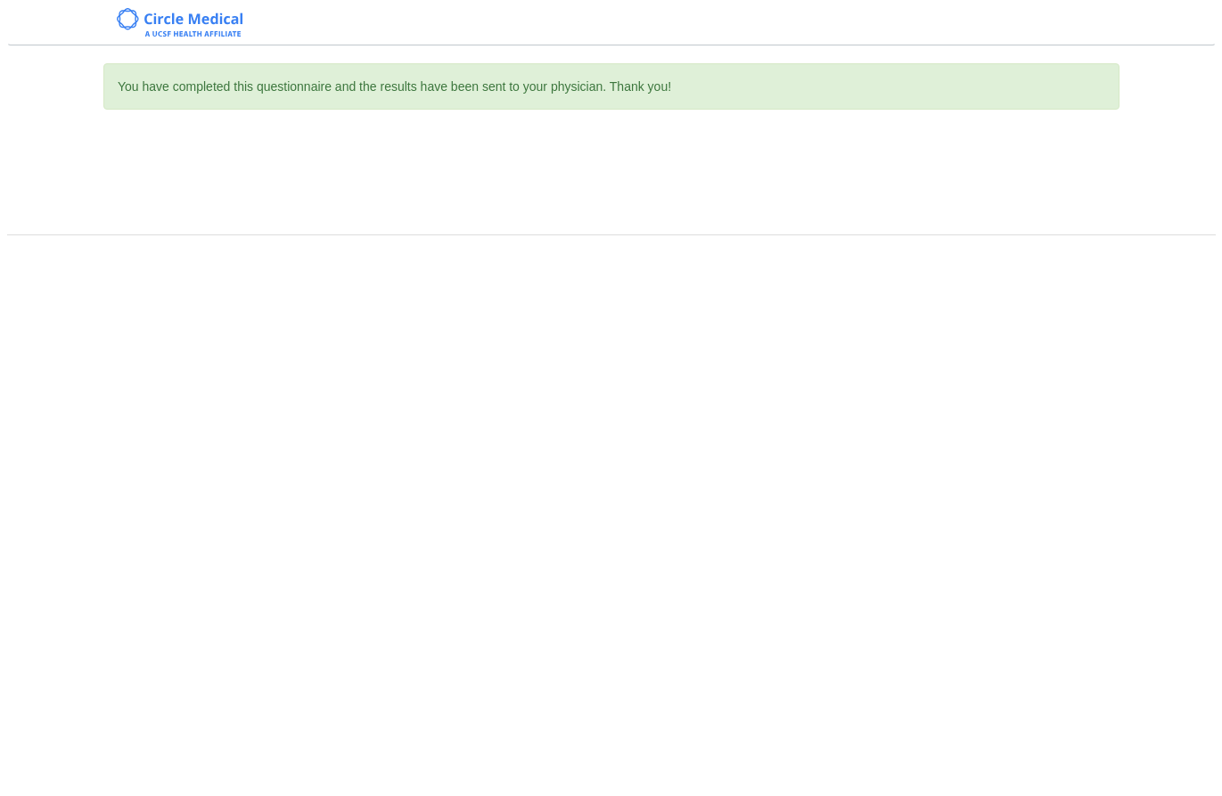
scroll to position [0, 0]
